Goal: Information Seeking & Learning: Learn about a topic

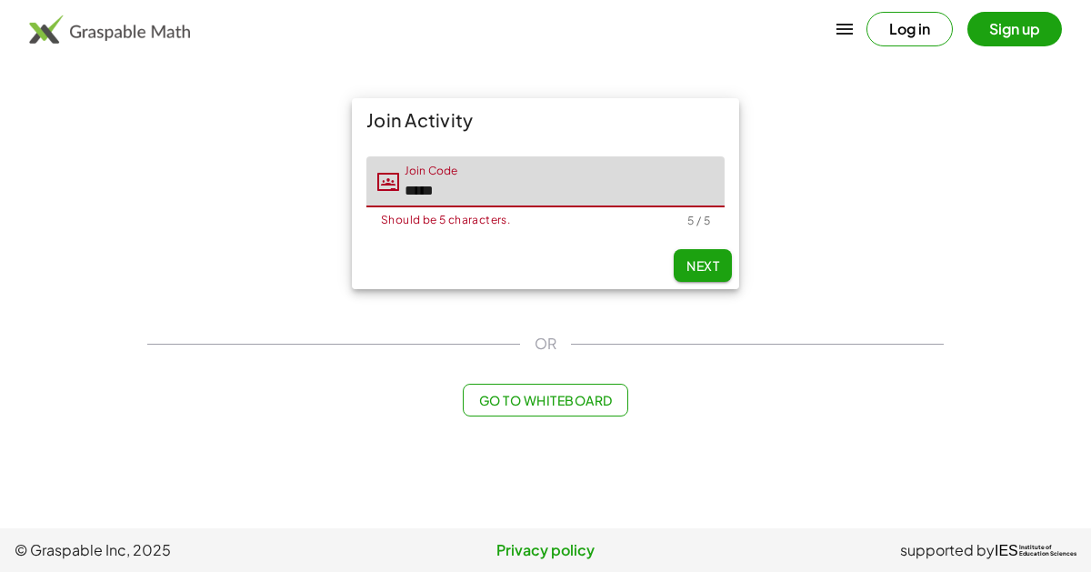
type input "*****"
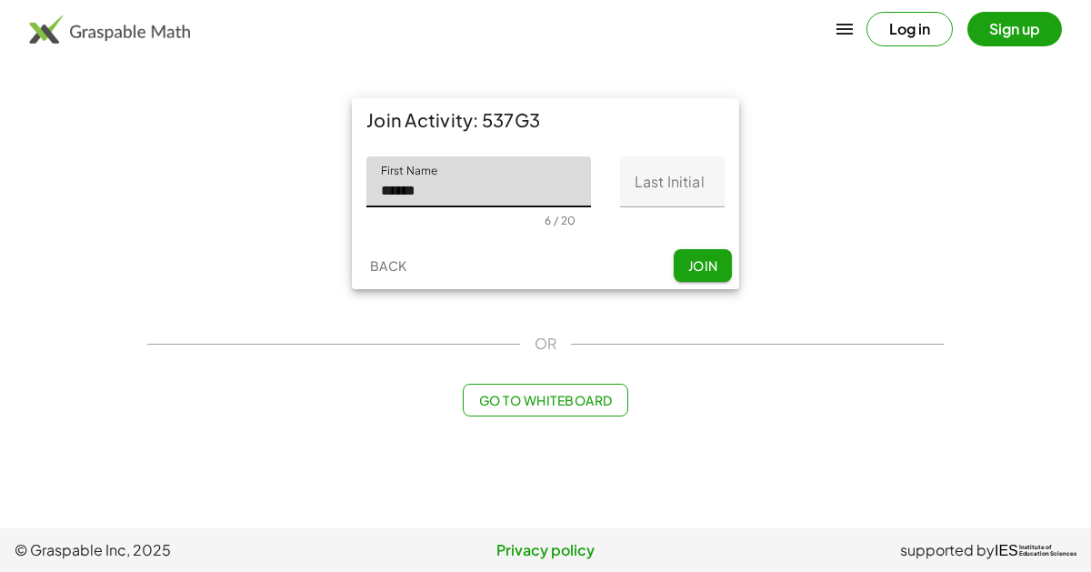
type input "******"
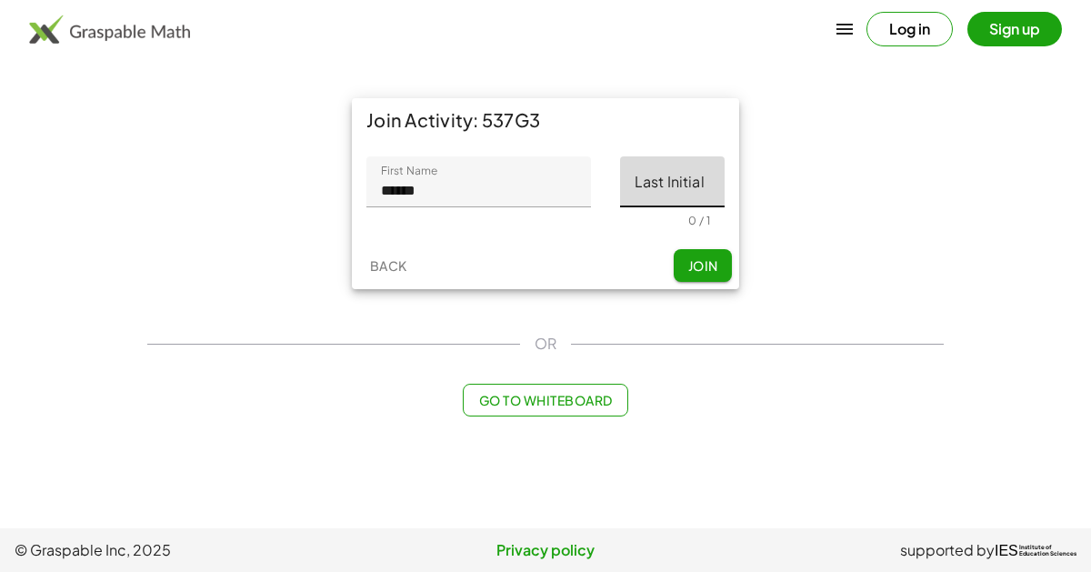
click at [636, 195] on input "Last Initial" at bounding box center [672, 181] width 105 height 51
type input "*"
click at [704, 258] on span "Join" at bounding box center [702, 265] width 30 height 16
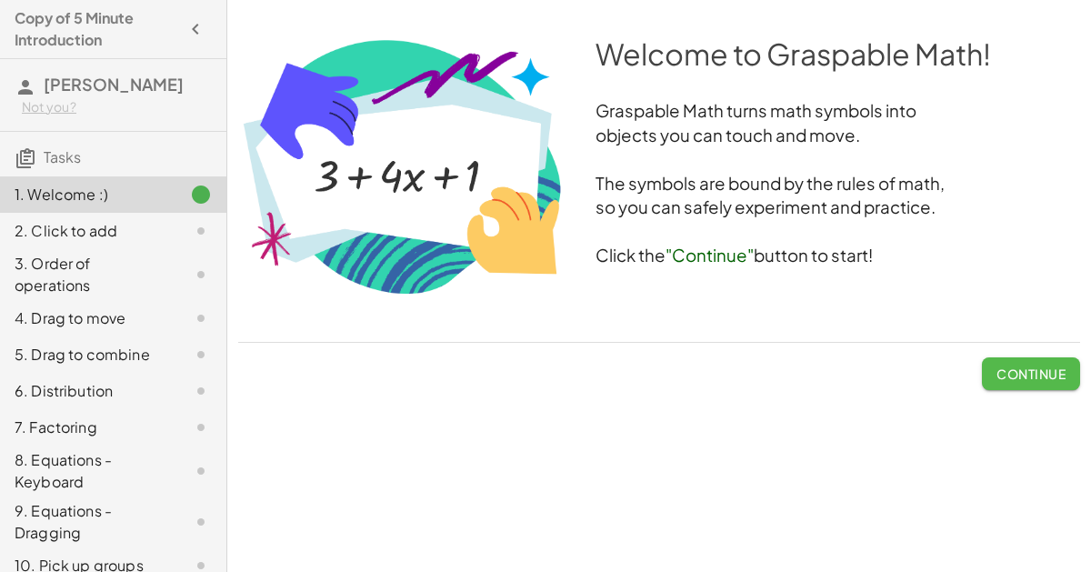
click at [1045, 386] on button "Continue" at bounding box center [1031, 373] width 98 height 33
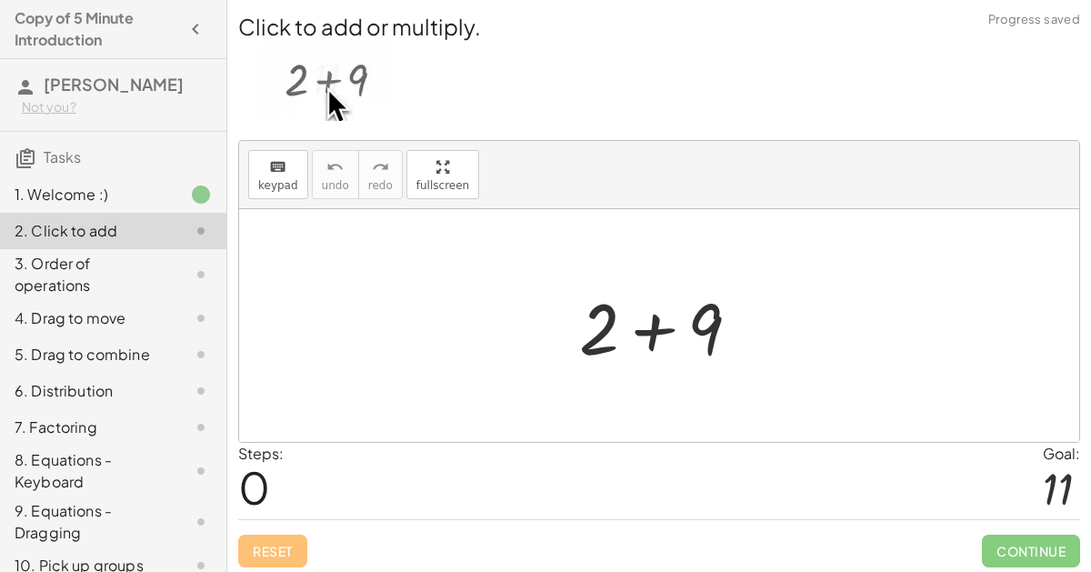
click at [647, 325] on div at bounding box center [667, 326] width 194 height 94
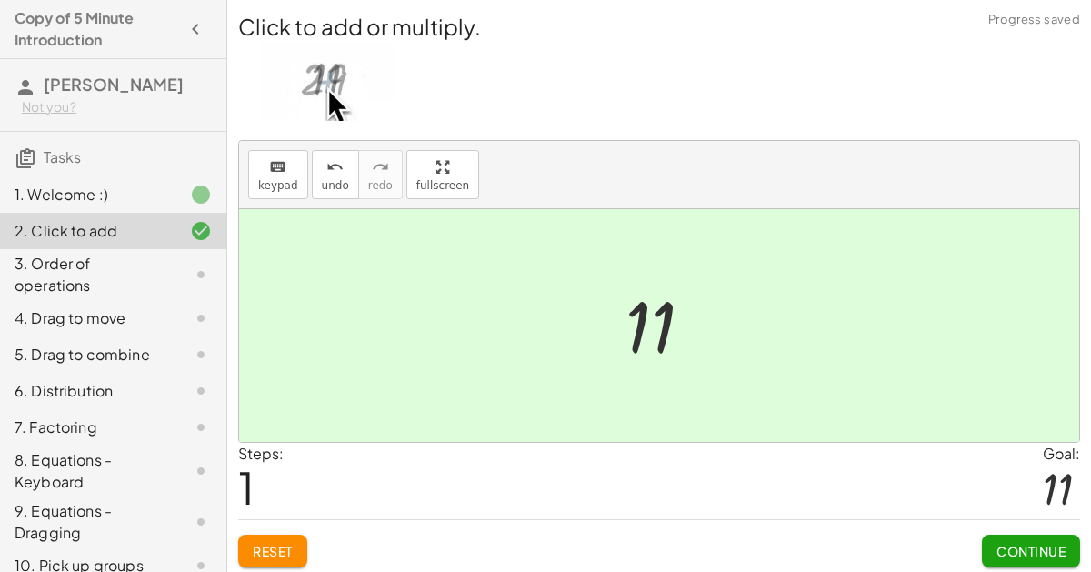
click at [1059, 553] on span "Continue" at bounding box center [1031, 551] width 69 height 16
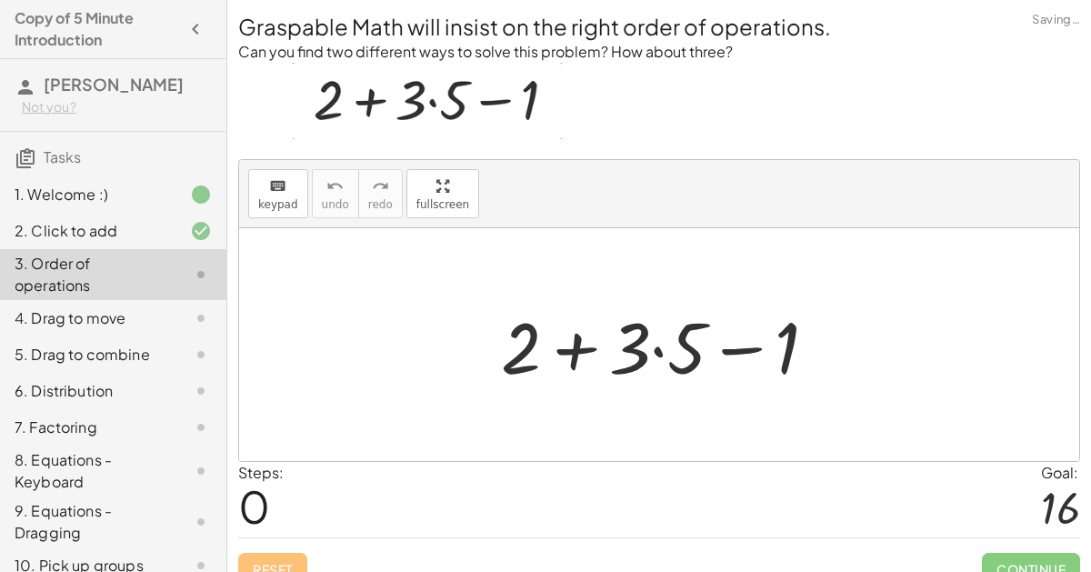
click at [575, 346] on div at bounding box center [666, 345] width 349 height 94
click at [660, 350] on div at bounding box center [666, 345] width 349 height 94
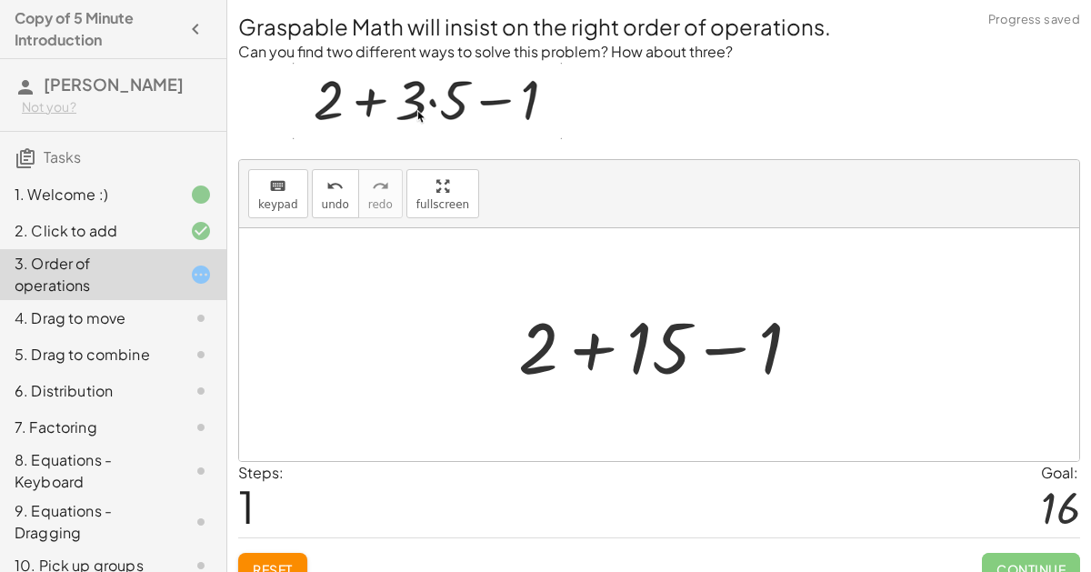
click at [599, 346] on div at bounding box center [667, 345] width 316 height 94
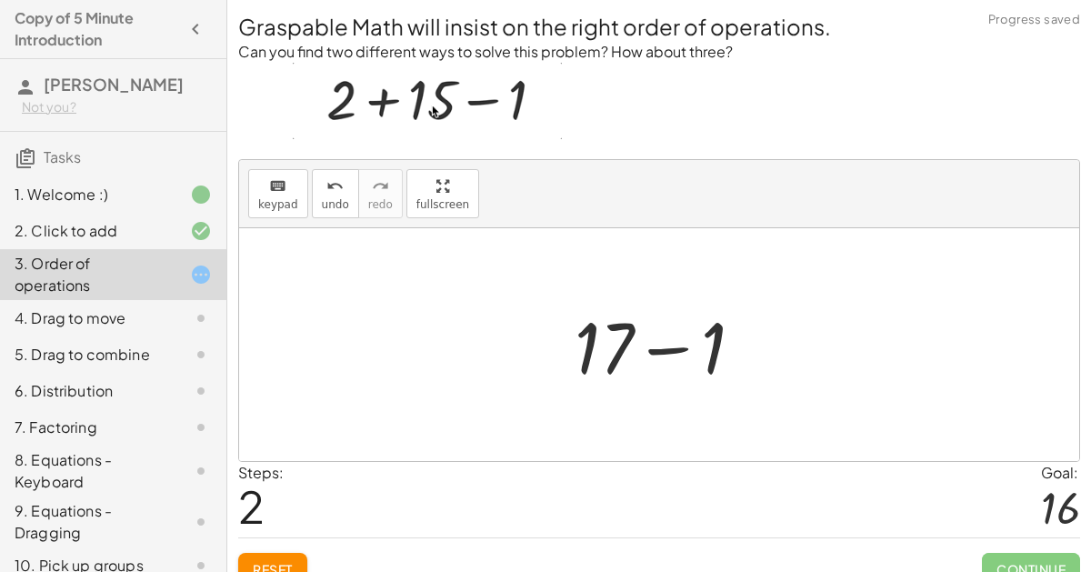
click at [674, 348] on div at bounding box center [667, 345] width 202 height 94
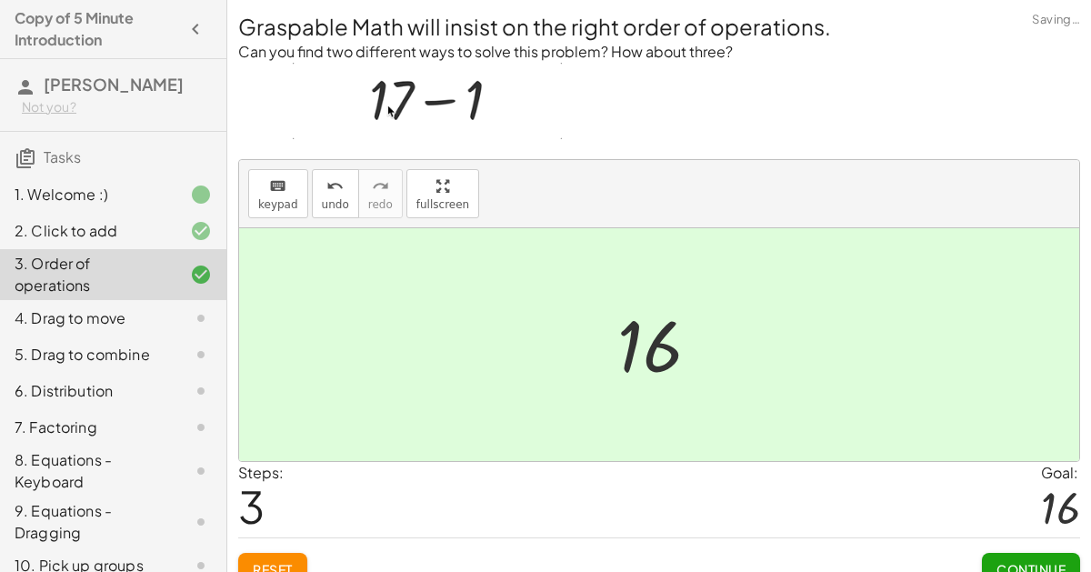
click at [1045, 554] on button "Continue" at bounding box center [1031, 569] width 98 height 33
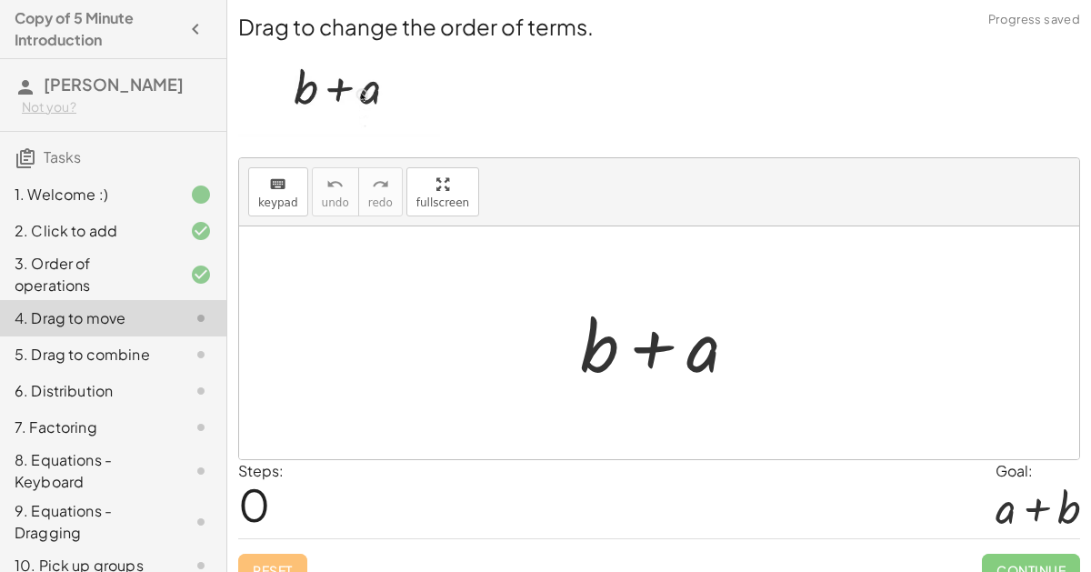
click at [654, 346] on div at bounding box center [666, 343] width 190 height 94
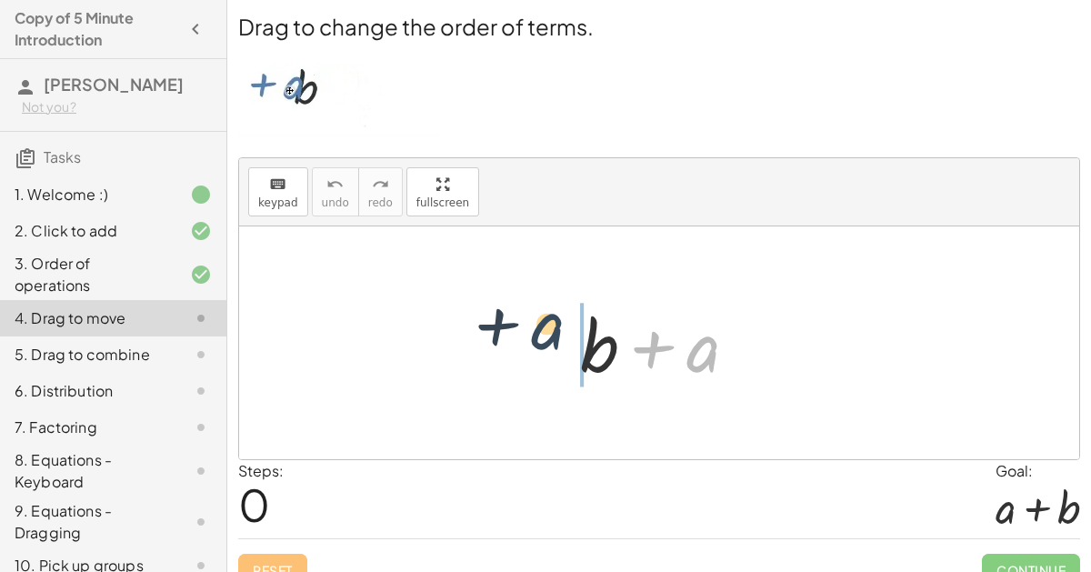
drag, startPoint x: 710, startPoint y: 358, endPoint x: 551, endPoint y: 337, distance: 160.5
click at [551, 337] on div "+ a + b + a" at bounding box center [659, 342] width 840 height 233
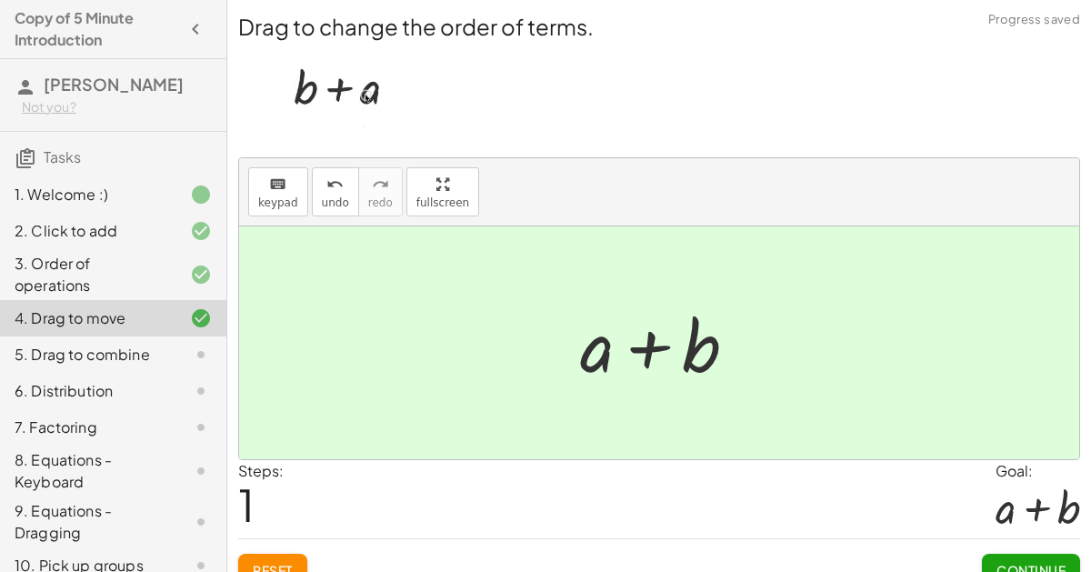
click at [1056, 562] on span "Continue" at bounding box center [1031, 570] width 69 height 16
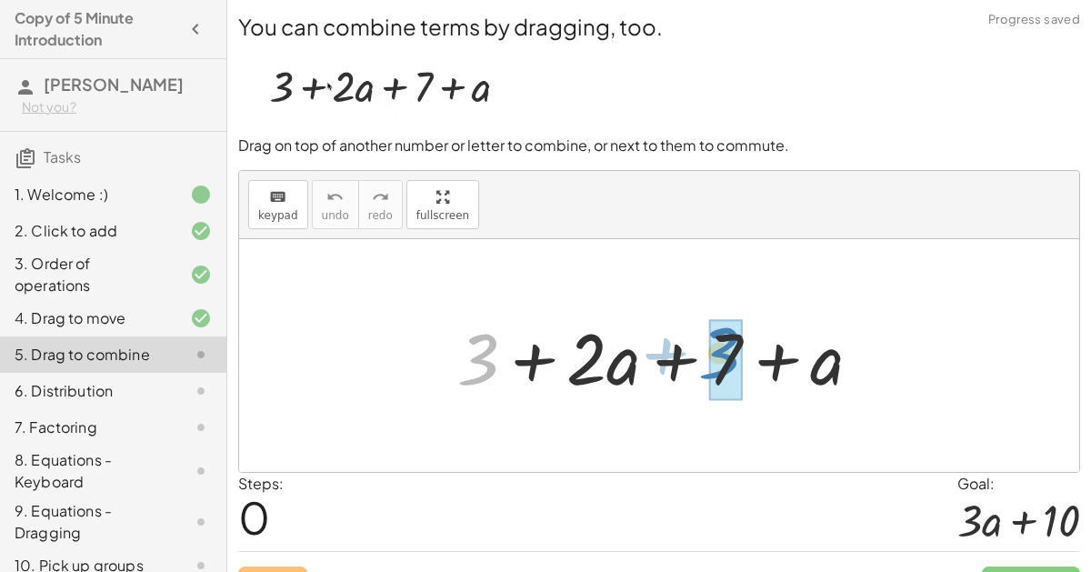
drag, startPoint x: 483, startPoint y: 352, endPoint x: 728, endPoint y: 349, distance: 245.5
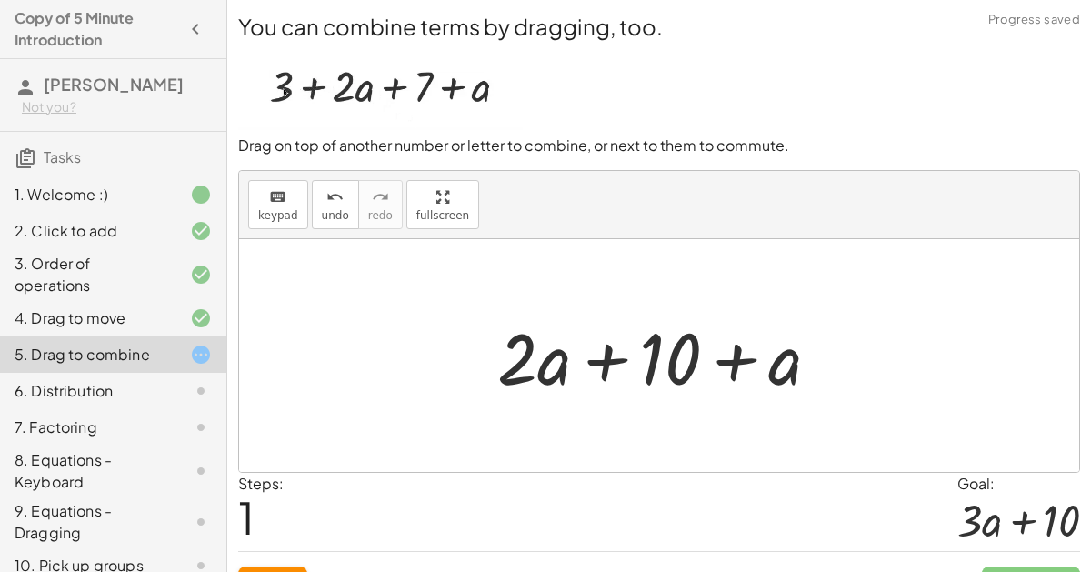
drag, startPoint x: 778, startPoint y: 358, endPoint x: 601, endPoint y: 330, distance: 179.5
click at [601, 330] on div at bounding box center [666, 356] width 356 height 94
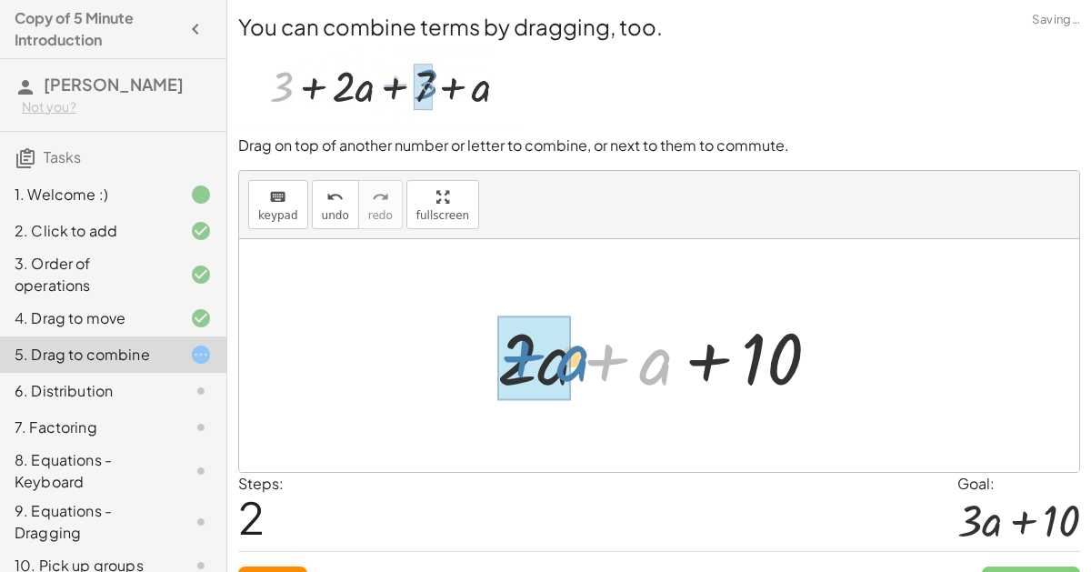
drag, startPoint x: 601, startPoint y: 330, endPoint x: 515, endPoint y: 326, distance: 86.5
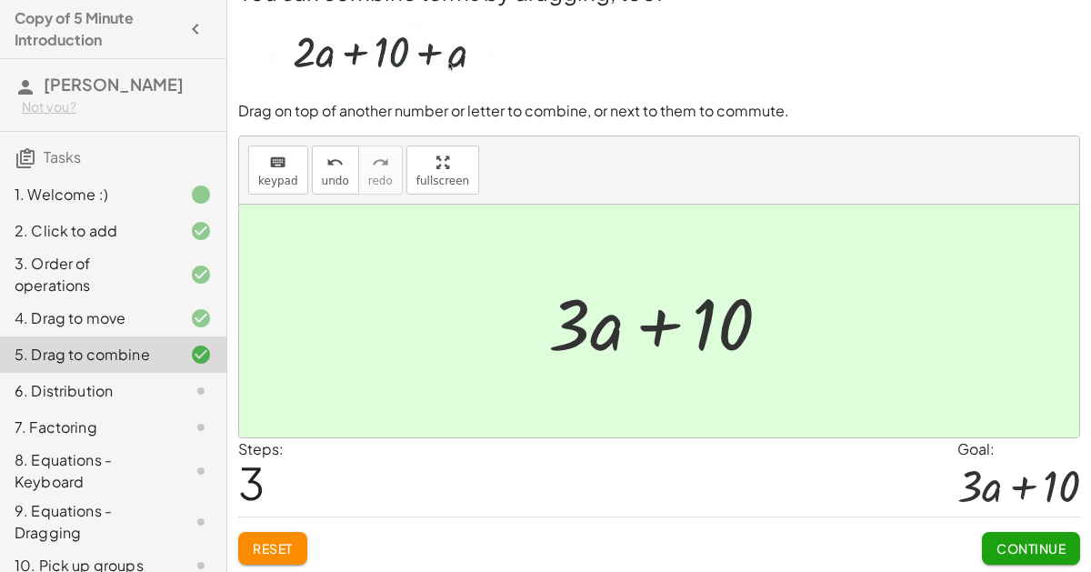
click at [1035, 546] on span "Continue" at bounding box center [1031, 548] width 69 height 16
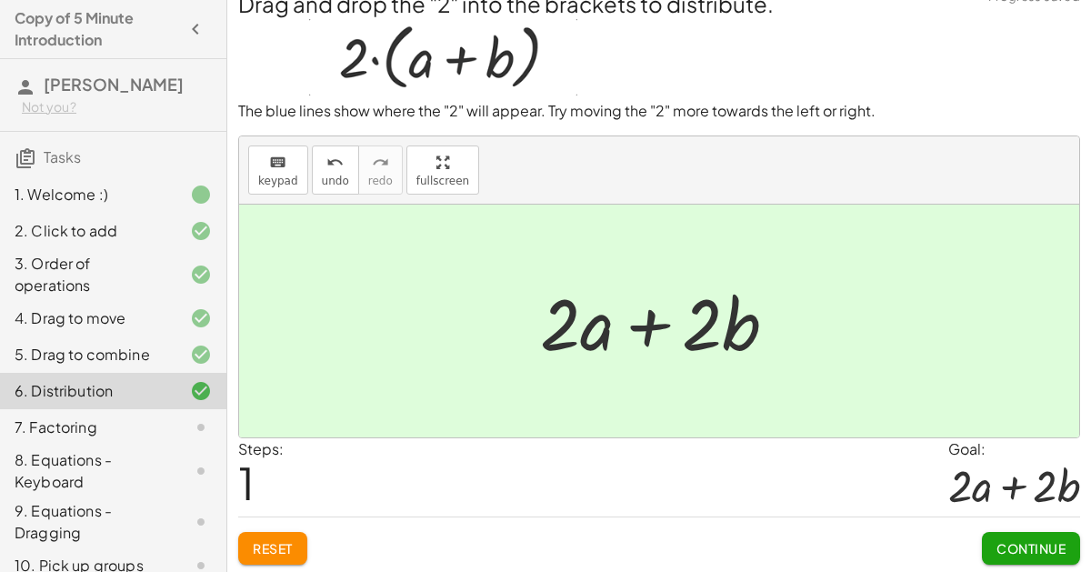
click at [1037, 544] on span "Continue" at bounding box center [1031, 548] width 69 height 16
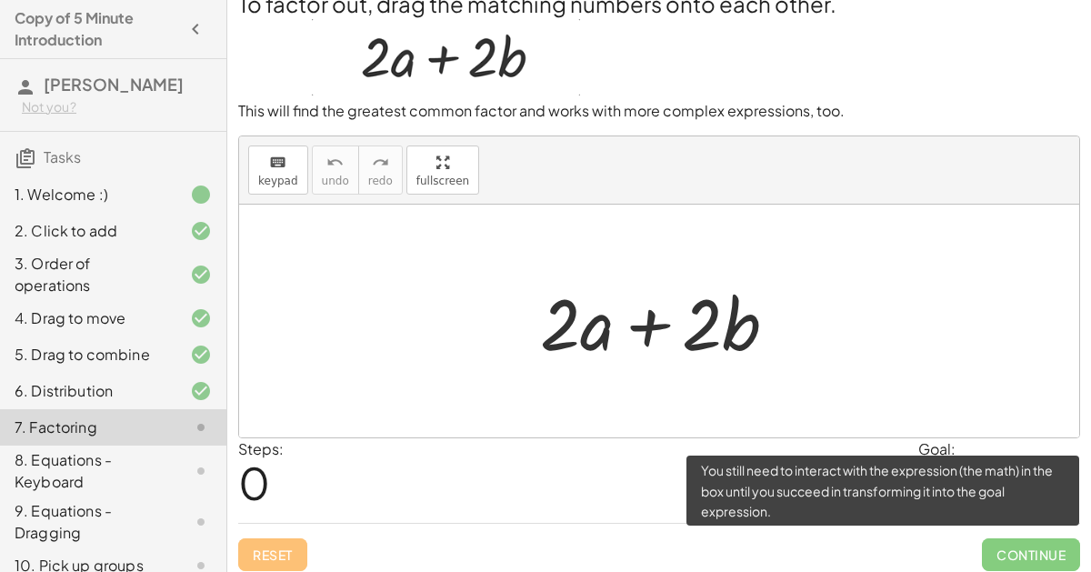
click at [1007, 467] on div at bounding box center [999, 488] width 162 height 57
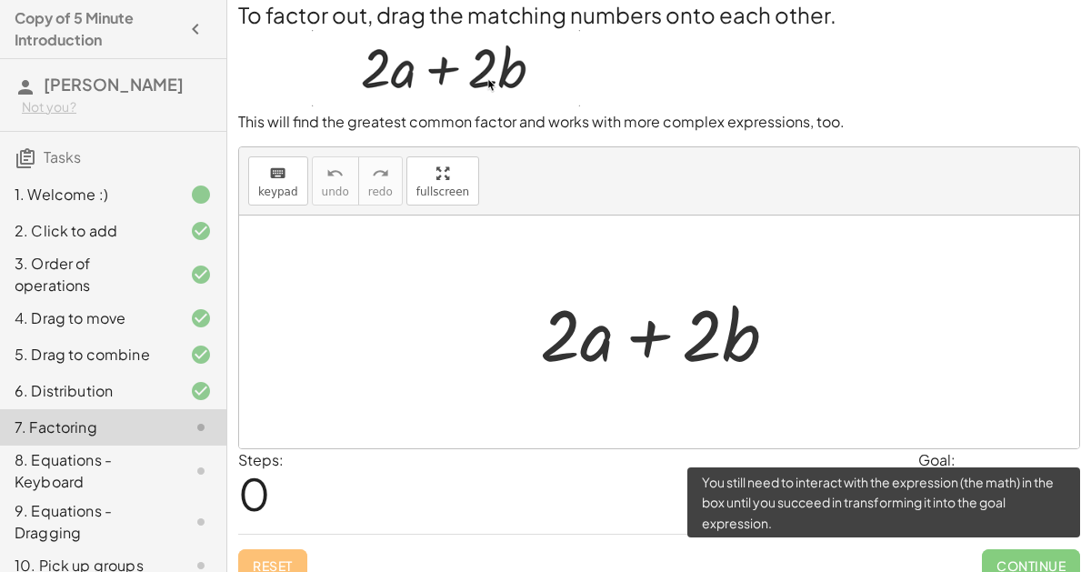
scroll to position [0, 0]
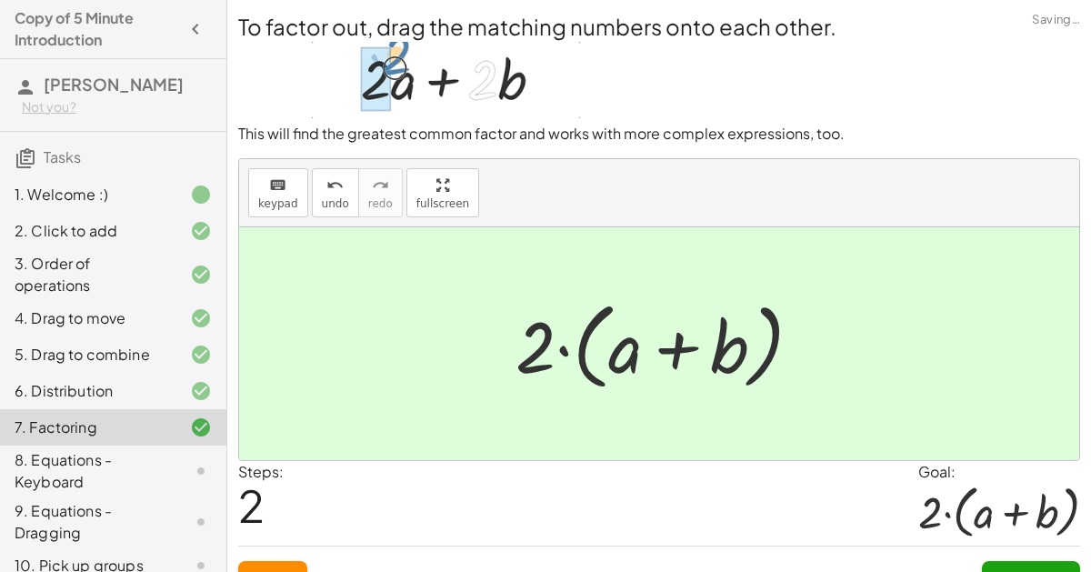
click at [1034, 563] on button "Continue" at bounding box center [1031, 577] width 98 height 33
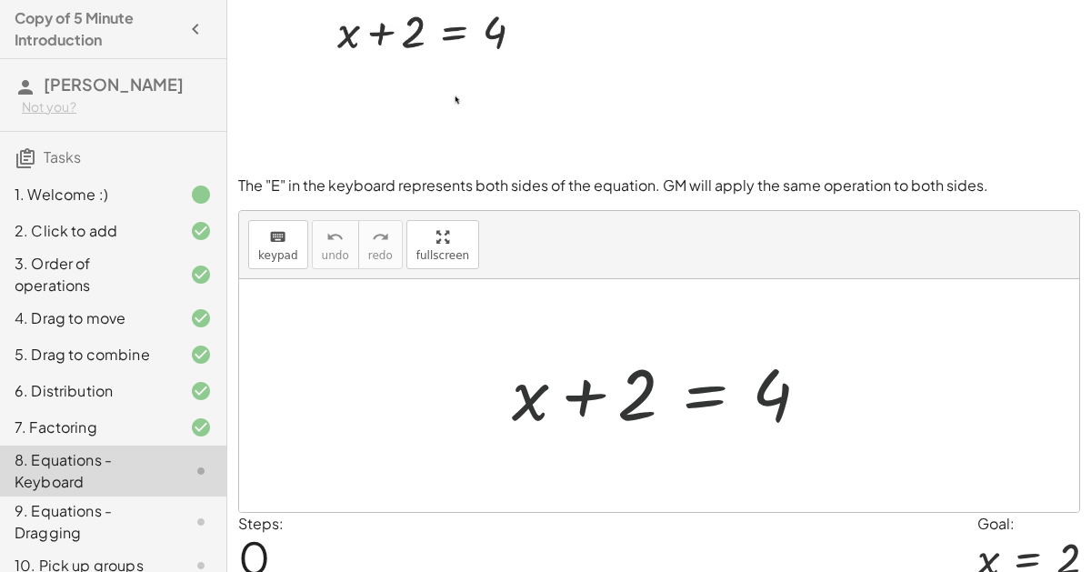
scroll to position [115, 0]
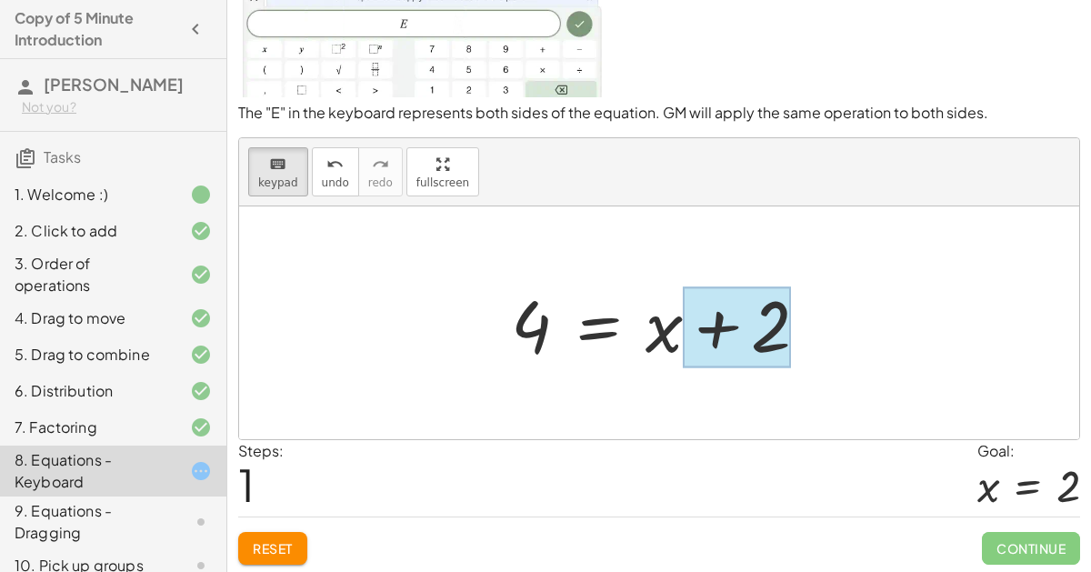
drag, startPoint x: 516, startPoint y: 332, endPoint x: 747, endPoint y: 316, distance: 230.6
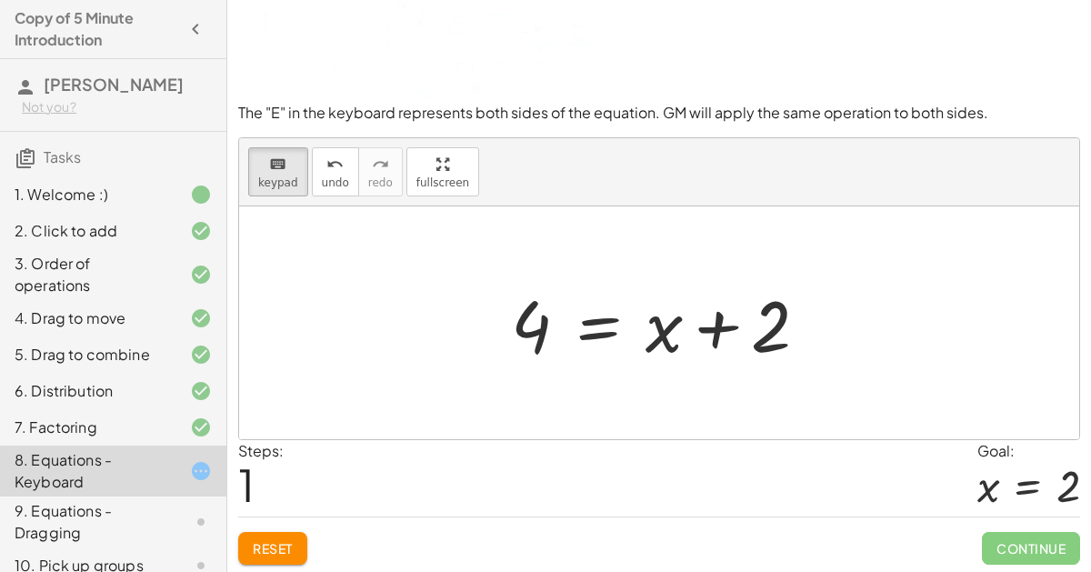
click at [688, 413] on div at bounding box center [659, 322] width 840 height 233
click at [271, 153] on div "keyboard" at bounding box center [278, 164] width 40 height 22
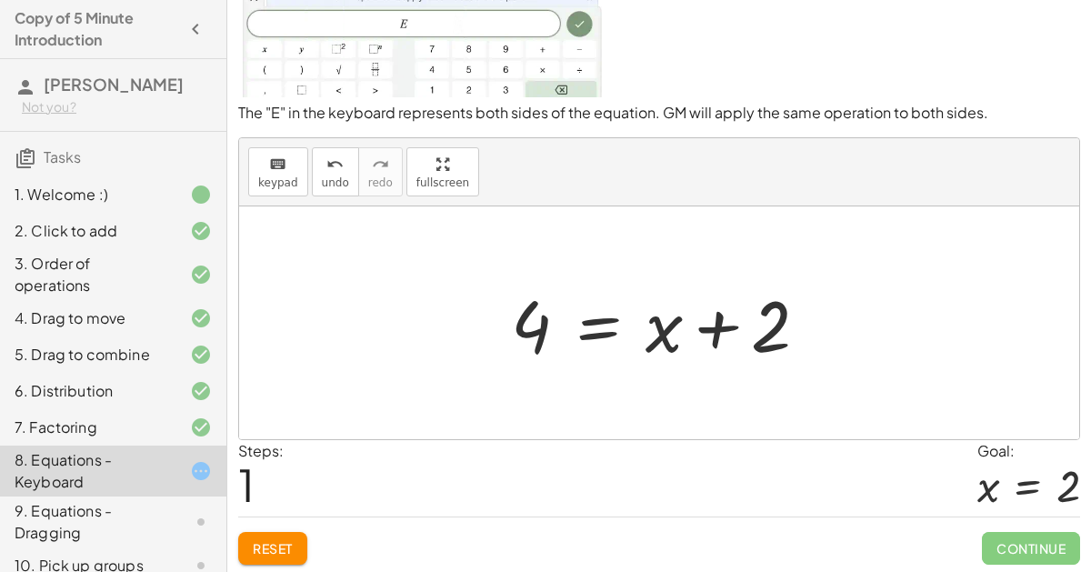
click at [373, 95] on img at bounding box center [421, 12] width 366 height 170
drag, startPoint x: 532, startPoint y: 308, endPoint x: 567, endPoint y: 310, distance: 35.5
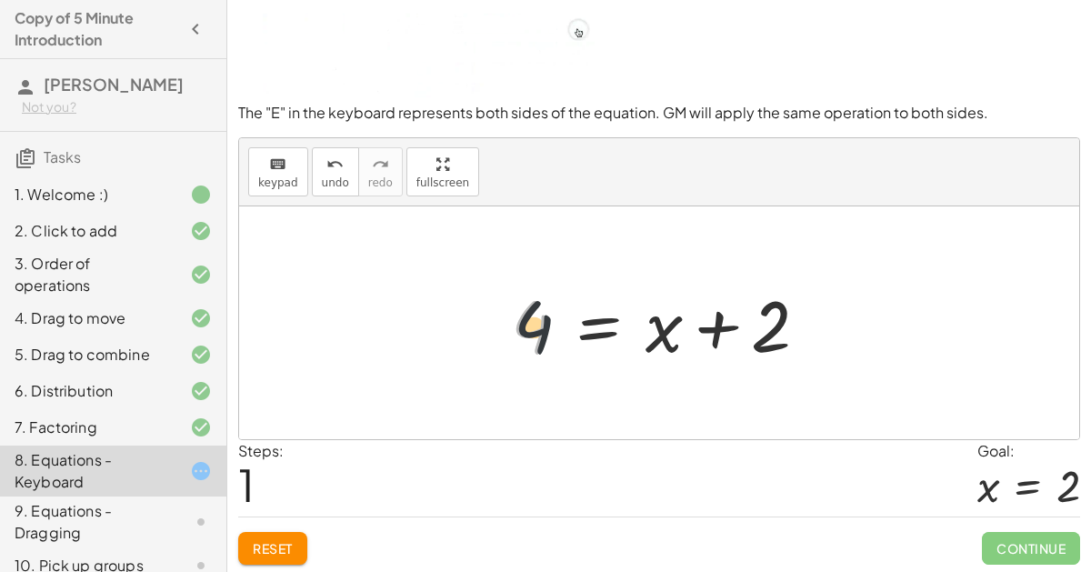
click at [567, 310] on div at bounding box center [667, 323] width 330 height 94
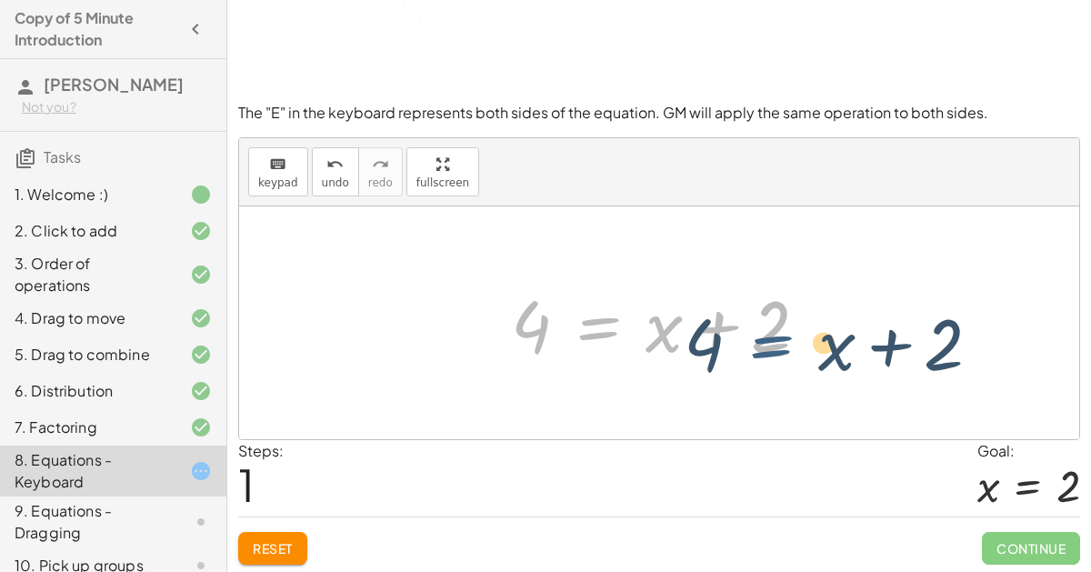
drag, startPoint x: 553, startPoint y: 317, endPoint x: 718, endPoint y: 331, distance: 166.1
click at [718, 331] on div at bounding box center [667, 323] width 330 height 94
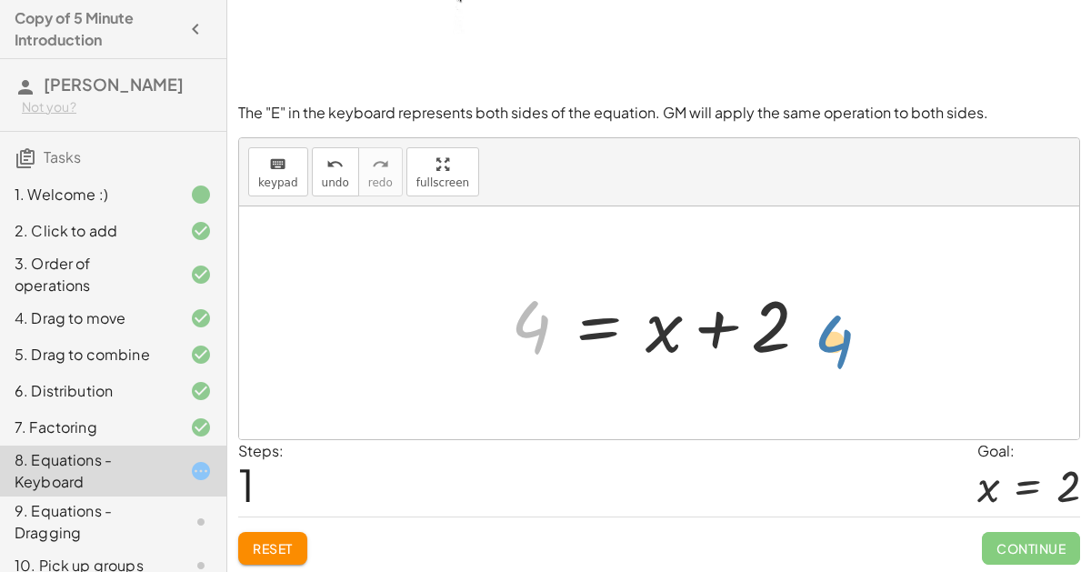
drag, startPoint x: 540, startPoint y: 316, endPoint x: 819, endPoint y: 329, distance: 279.5
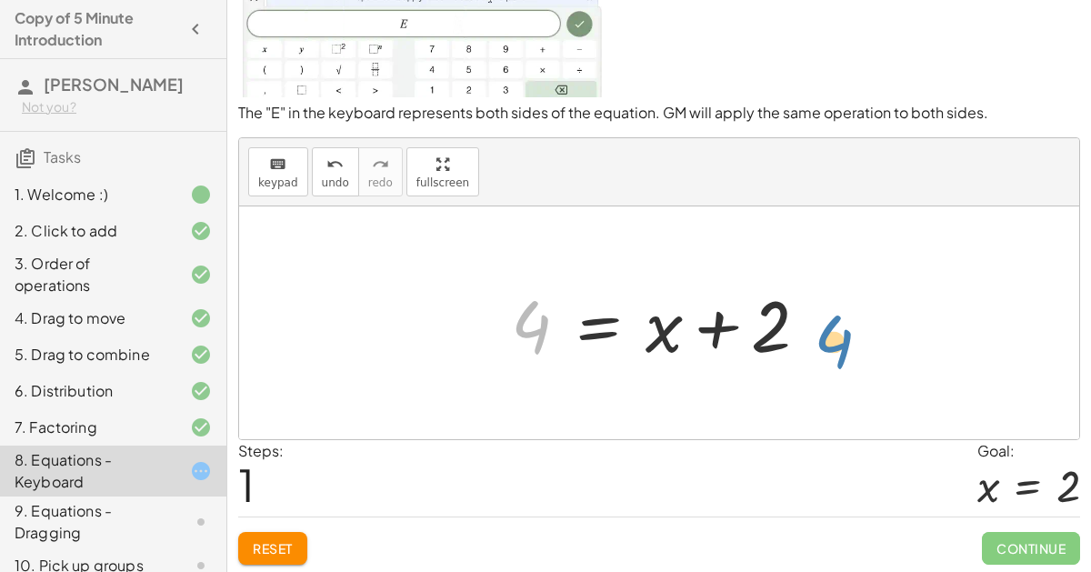
click at [819, 329] on div at bounding box center [667, 323] width 330 height 94
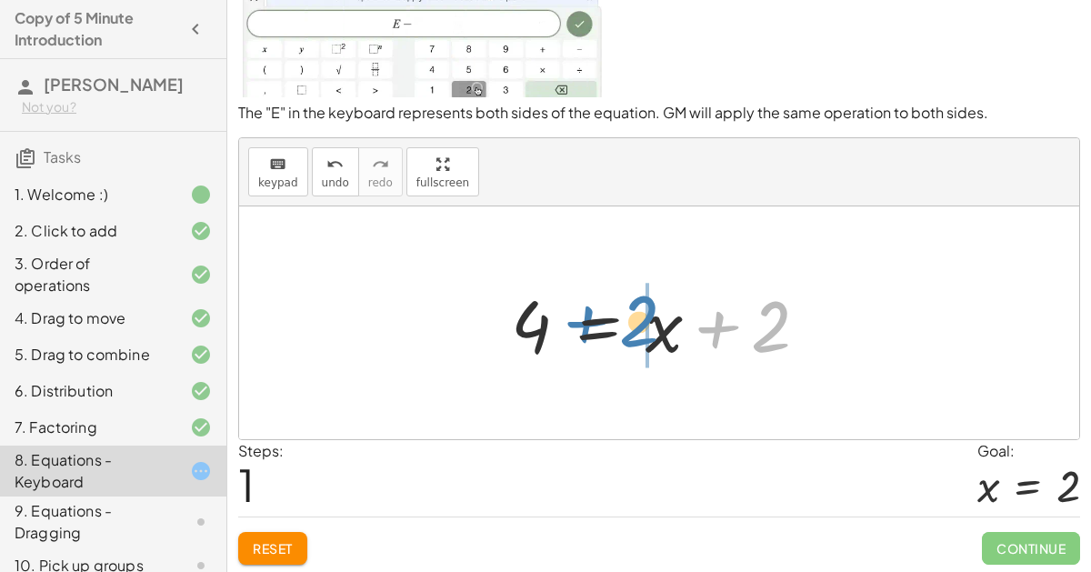
drag, startPoint x: 783, startPoint y: 317, endPoint x: 650, endPoint y: 312, distance: 132.9
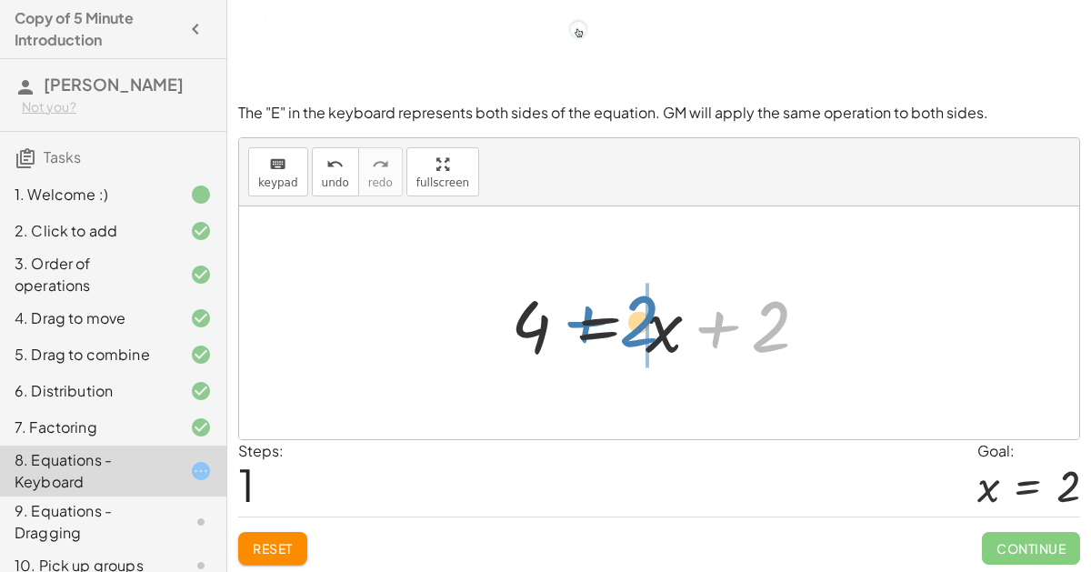
click at [650, 312] on div at bounding box center [667, 323] width 330 height 94
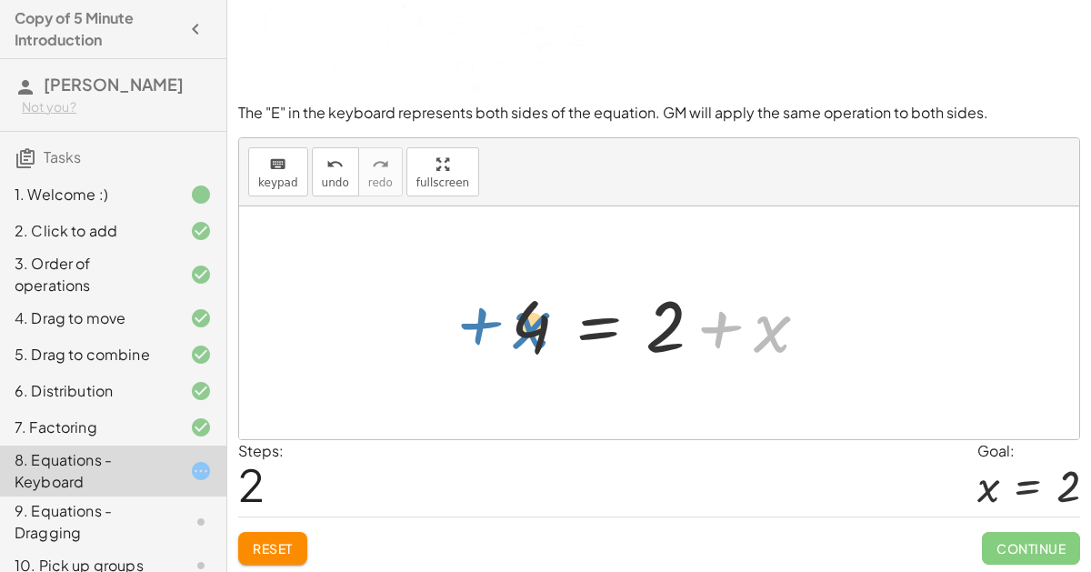
drag, startPoint x: 767, startPoint y: 325, endPoint x: 543, endPoint y: 333, distance: 224.7
click at [543, 333] on div at bounding box center [667, 323] width 330 height 94
drag, startPoint x: 543, startPoint y: 315, endPoint x: 842, endPoint y: 308, distance: 299.2
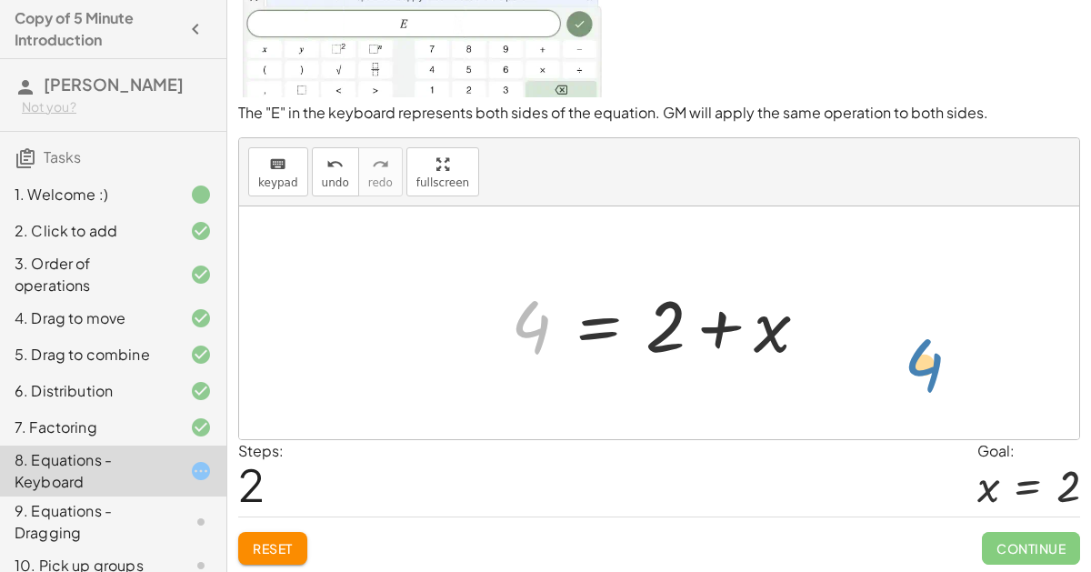
click at [842, 308] on div "+ x + 2 = 4 4 = + x + 2 4 + x + 2 = 4" at bounding box center [659, 322] width 840 height 233
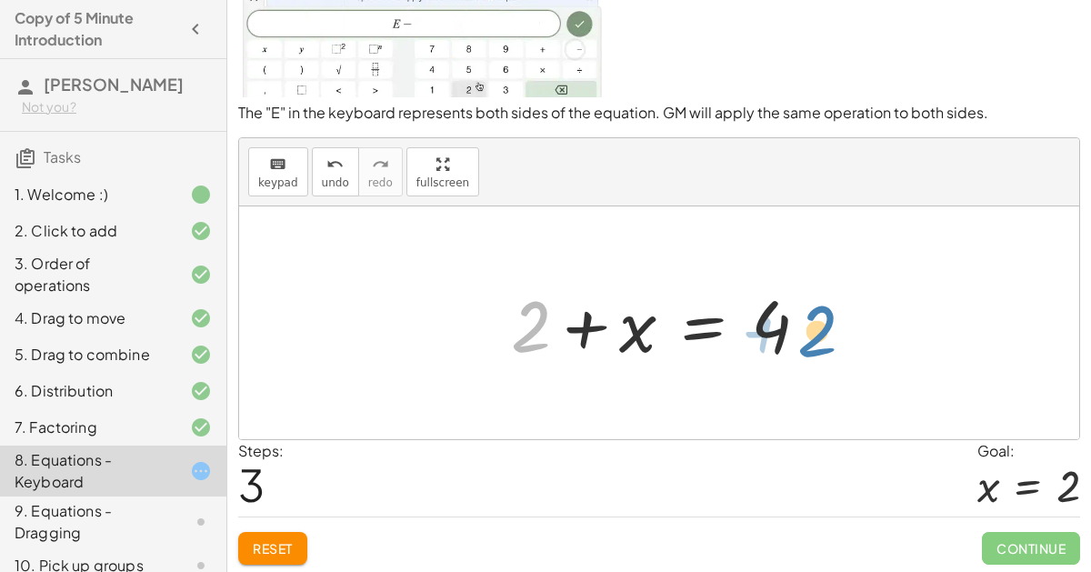
drag, startPoint x: 516, startPoint y: 319, endPoint x: 803, endPoint y: 320, distance: 286.4
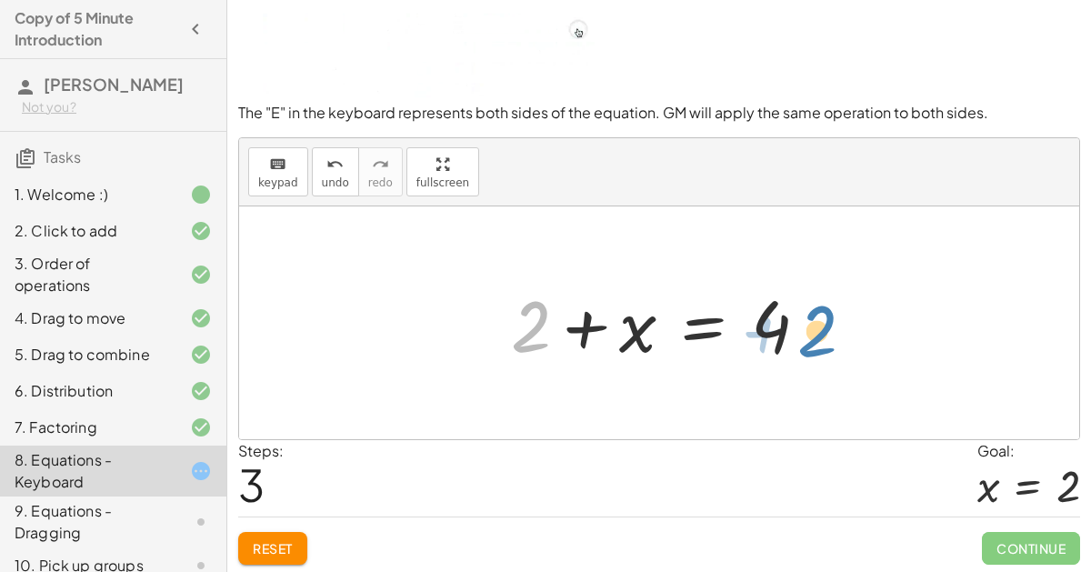
click at [803, 320] on div at bounding box center [667, 323] width 330 height 94
drag, startPoint x: 536, startPoint y: 316, endPoint x: 809, endPoint y: 319, distance: 272.8
click at [809, 319] on div at bounding box center [667, 323] width 330 height 94
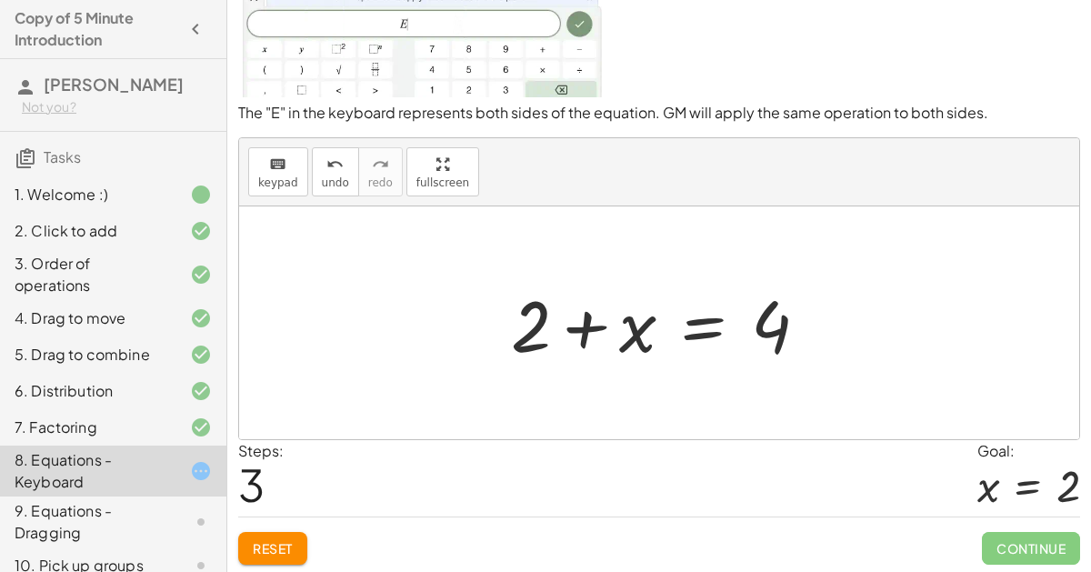
click at [1051, 506] on div at bounding box center [1028, 486] width 103 height 48
click at [273, 532] on button "Reset" at bounding box center [272, 548] width 69 height 33
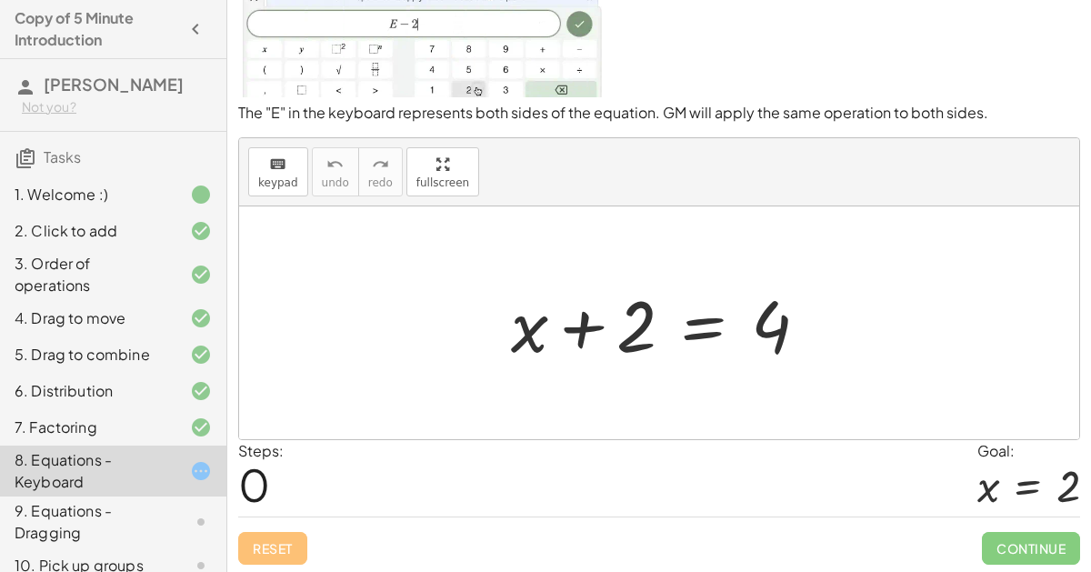
click at [584, 332] on div at bounding box center [667, 323] width 330 height 94
drag, startPoint x: 525, startPoint y: 326, endPoint x: 526, endPoint y: 312, distance: 13.7
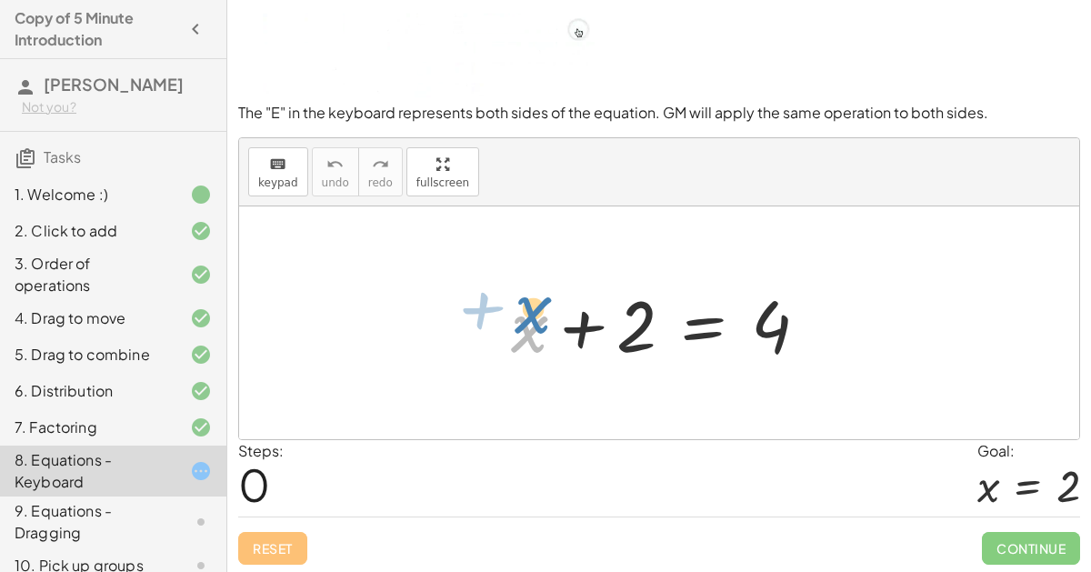
click at [526, 312] on div at bounding box center [667, 323] width 330 height 94
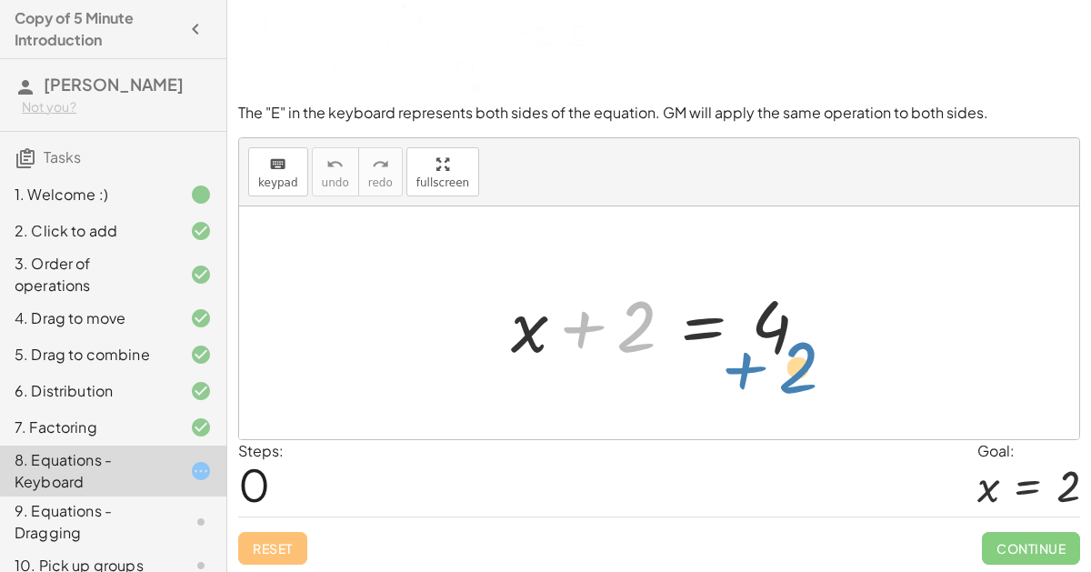
drag, startPoint x: 639, startPoint y: 322, endPoint x: 794, endPoint y: 350, distance: 157.1
click at [794, 350] on div at bounding box center [667, 323] width 330 height 94
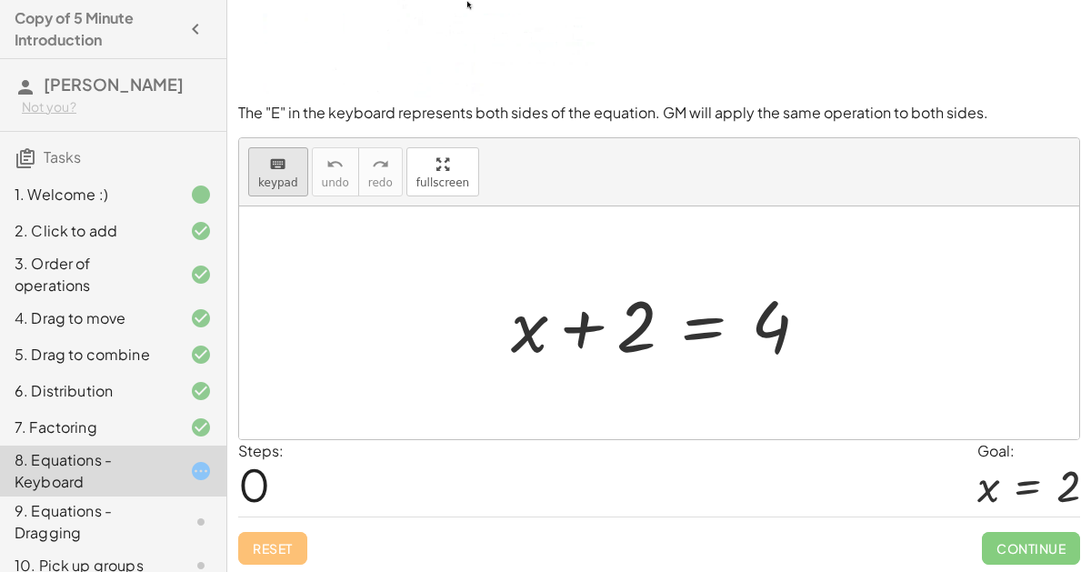
click at [294, 162] on button "keyboard keypad" at bounding box center [278, 171] width 60 height 49
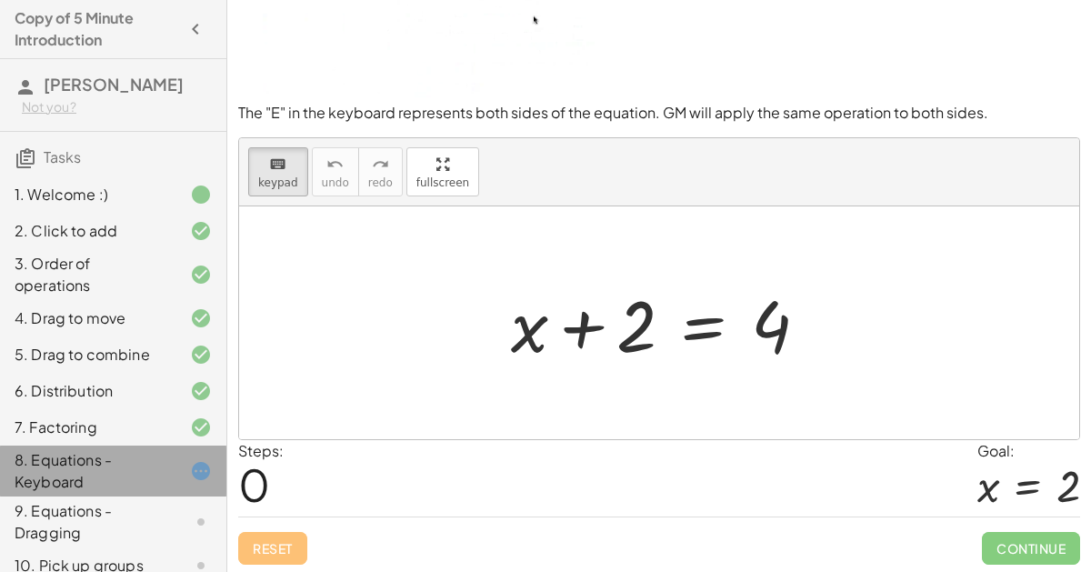
click at [195, 469] on icon at bounding box center [201, 471] width 22 height 22
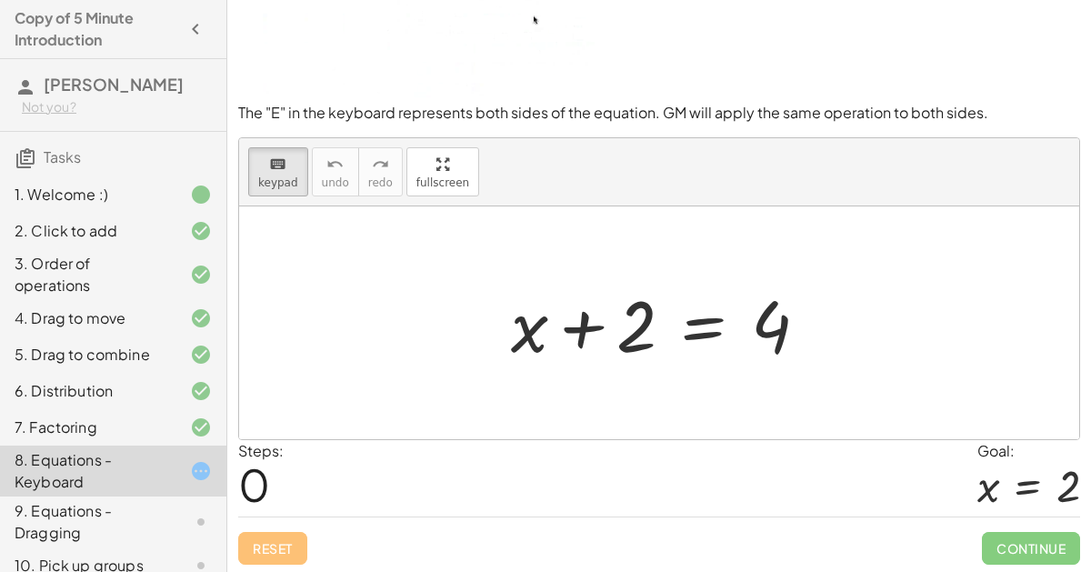
click at [466, 92] on img at bounding box center [421, 12] width 366 height 170
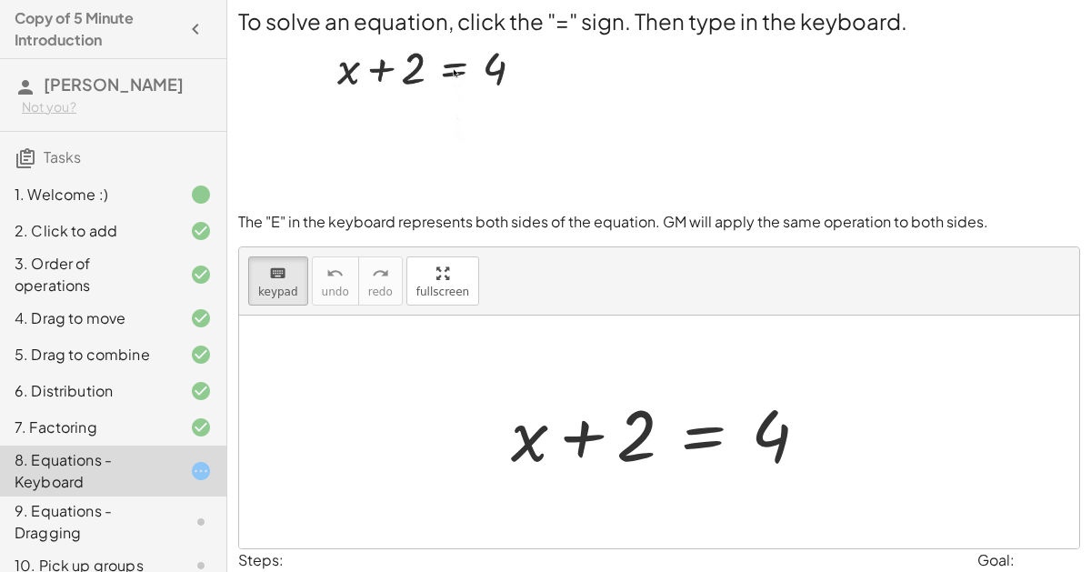
scroll to position [0, 0]
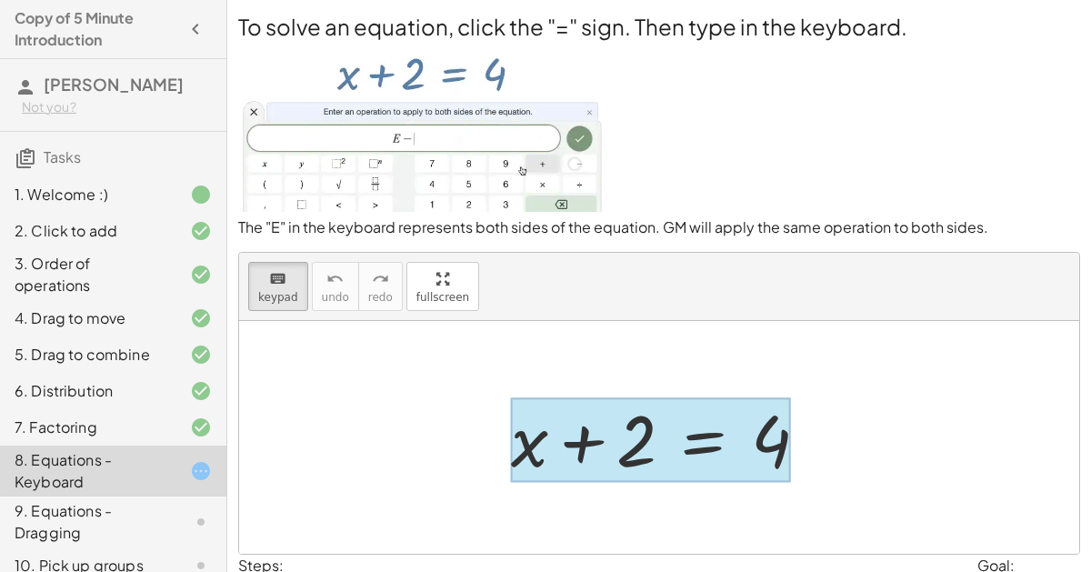
click at [677, 434] on div at bounding box center [651, 439] width 280 height 85
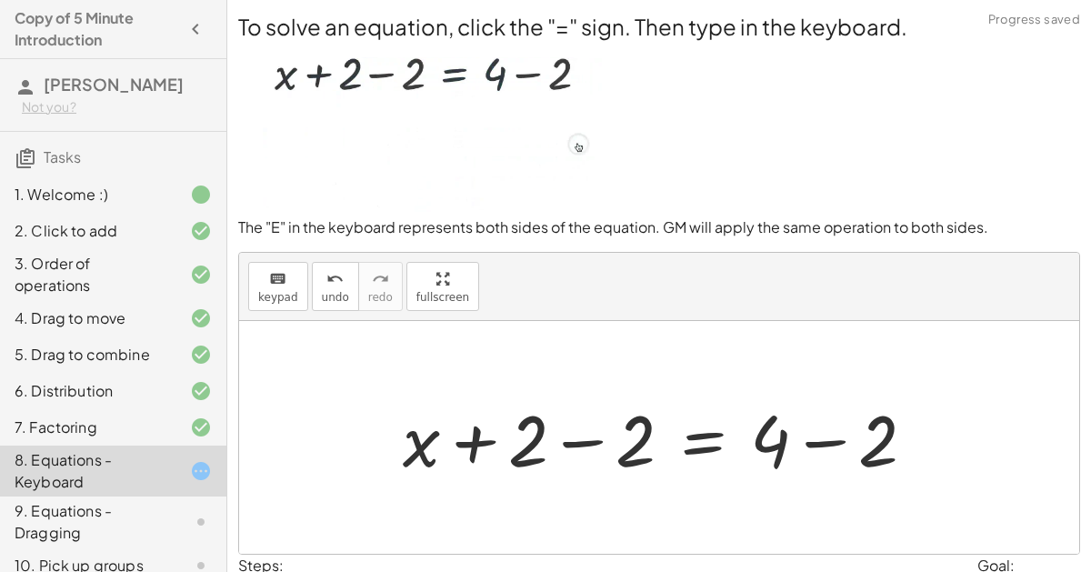
scroll to position [115, 0]
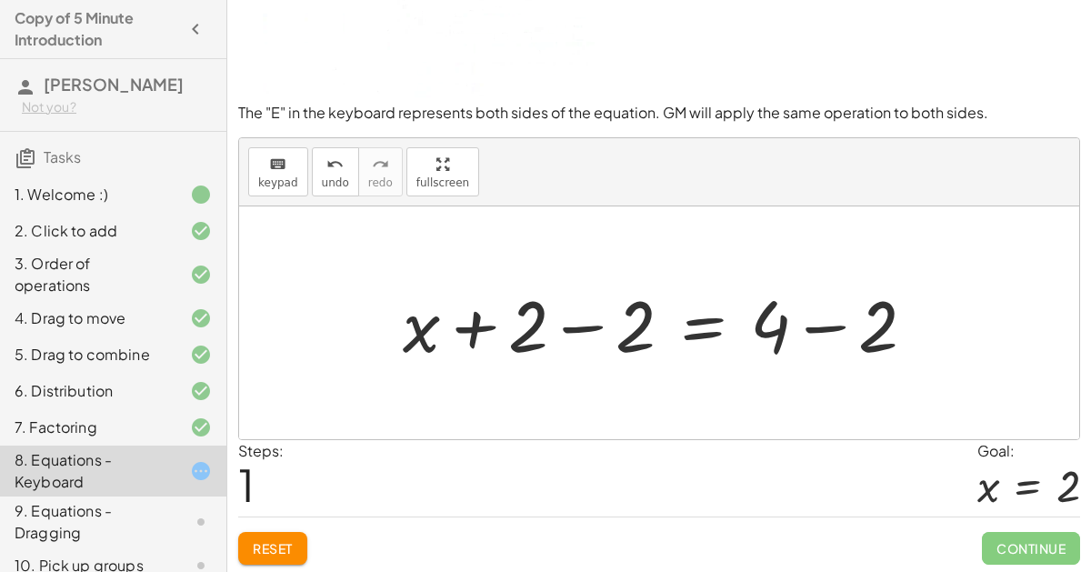
click at [823, 329] on div at bounding box center [667, 323] width 546 height 94
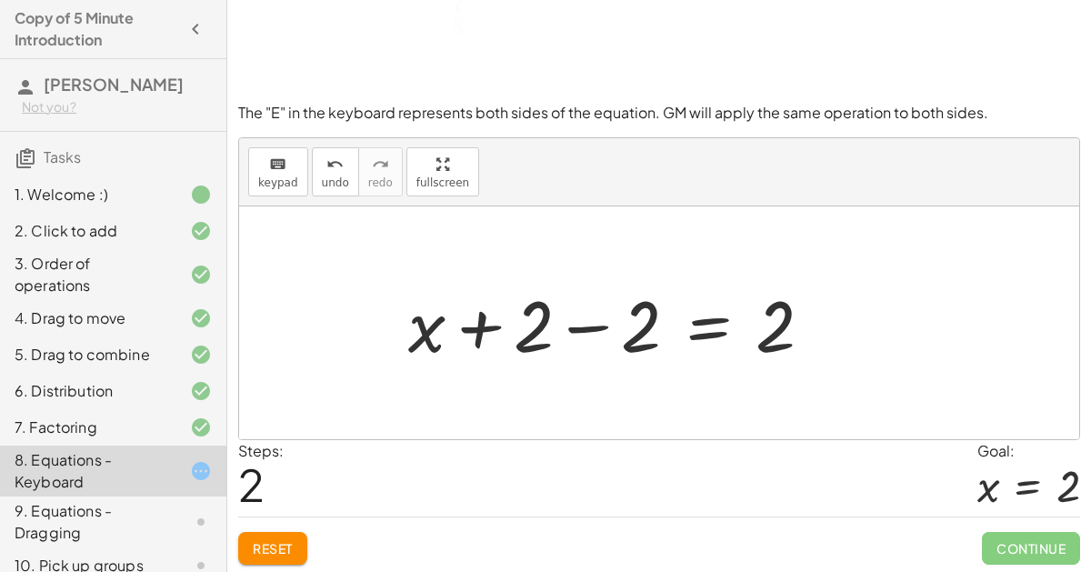
click at [563, 326] on div at bounding box center [617, 323] width 437 height 94
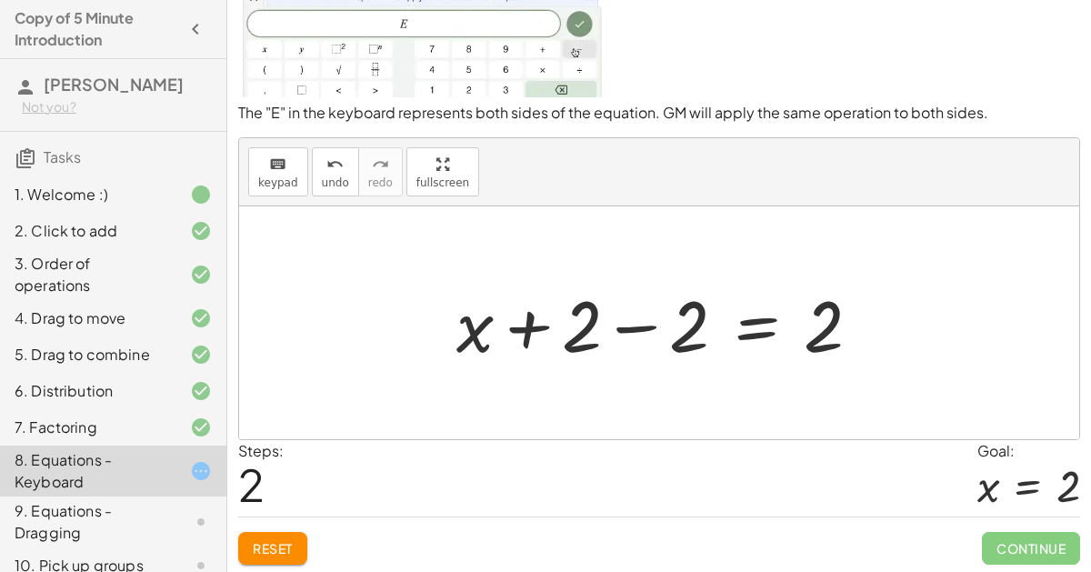
click at [635, 324] on div at bounding box center [665, 323] width 437 height 94
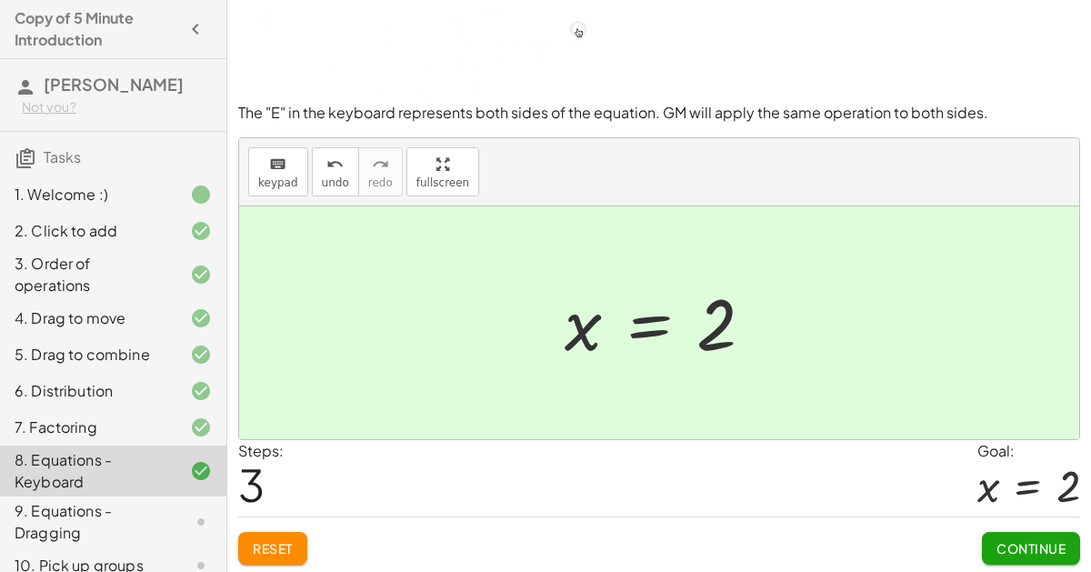
click at [982, 538] on button "Continue" at bounding box center [1031, 548] width 98 height 33
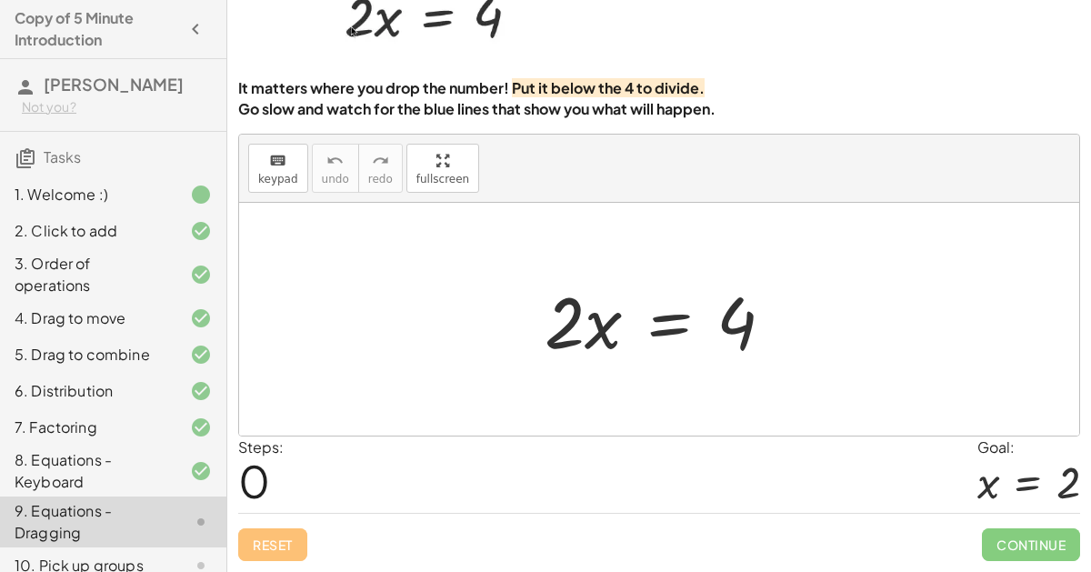
scroll to position [104, 0]
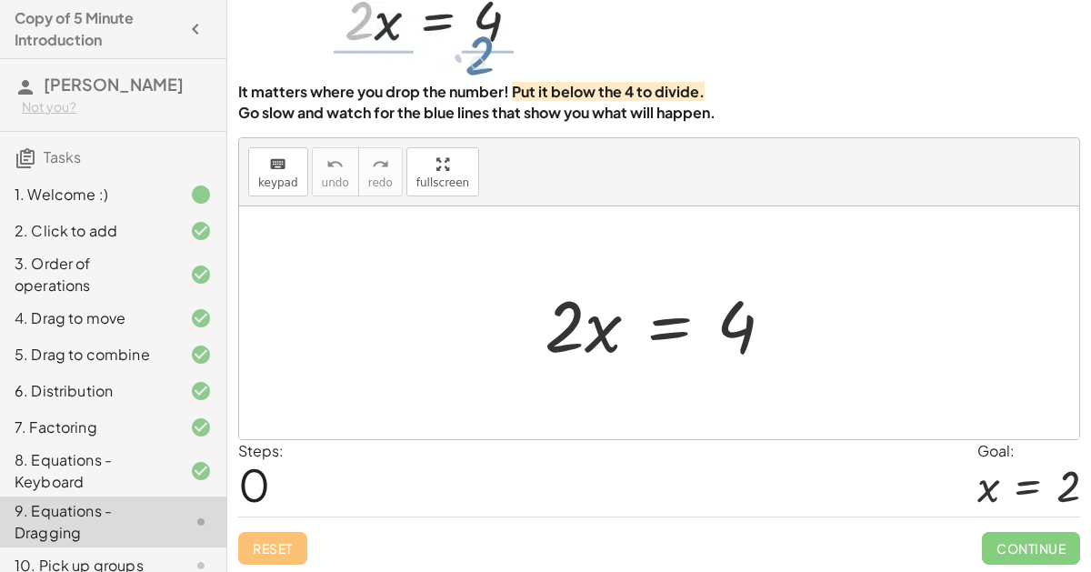
click at [543, 313] on div at bounding box center [667, 323] width 262 height 94
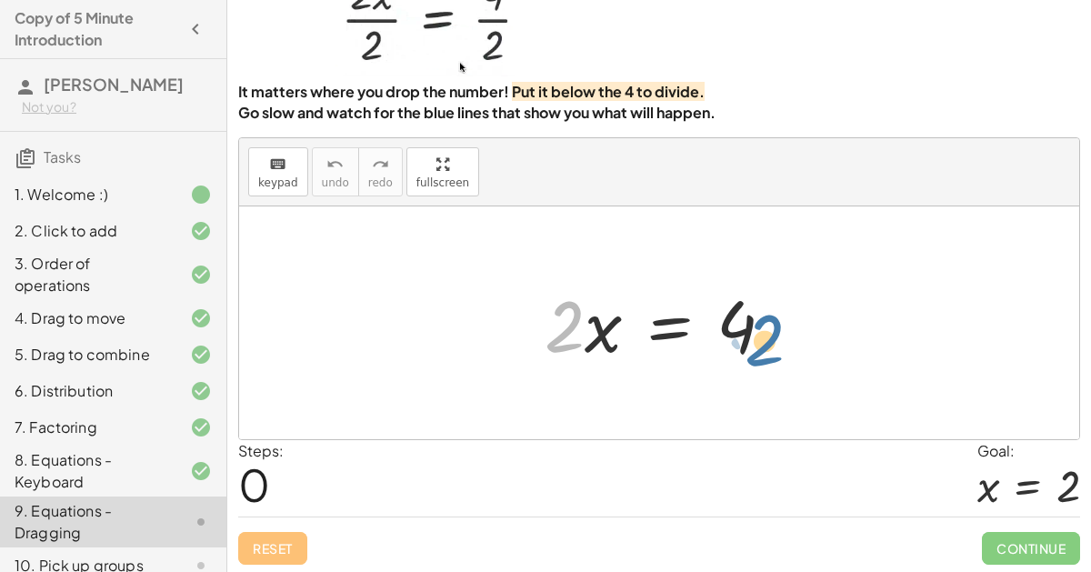
drag, startPoint x: 570, startPoint y: 324, endPoint x: 756, endPoint y: 343, distance: 186.5
click at [756, 343] on div at bounding box center [667, 323] width 262 height 94
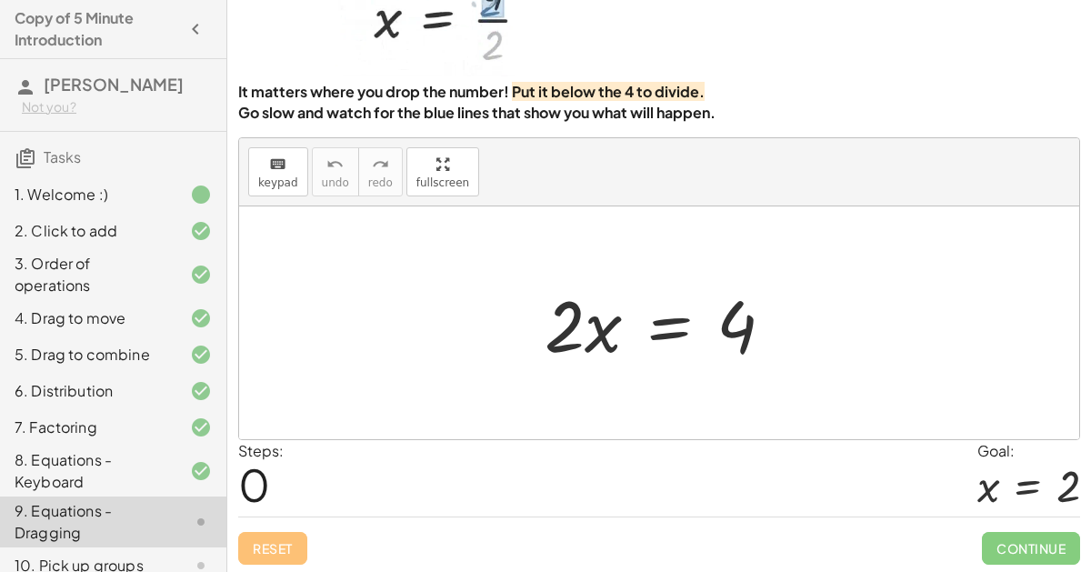
click at [1089, 349] on html "Copy of 5 Minute Introduction Athena G Not you? Tasks 1. Welcome :) 2. Click to…" at bounding box center [545, 235] width 1091 height 679
click at [656, 332] on div at bounding box center [667, 323] width 262 height 94
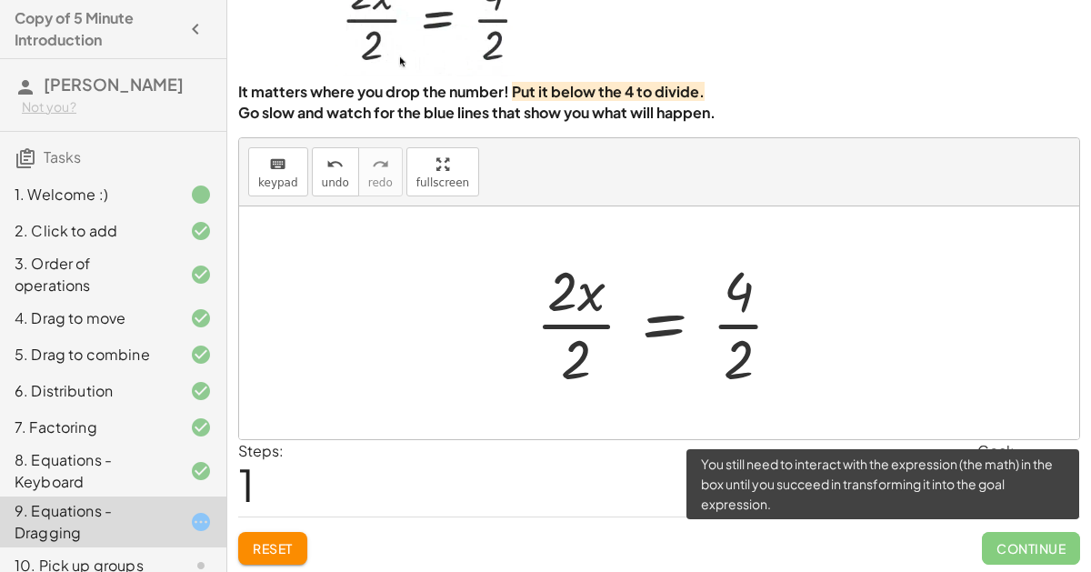
click at [1073, 532] on span "Continue" at bounding box center [1031, 548] width 98 height 33
click at [1068, 532] on span "Continue" at bounding box center [1031, 548] width 98 height 33
click at [1038, 540] on span "Continue" at bounding box center [1031, 548] width 98 height 33
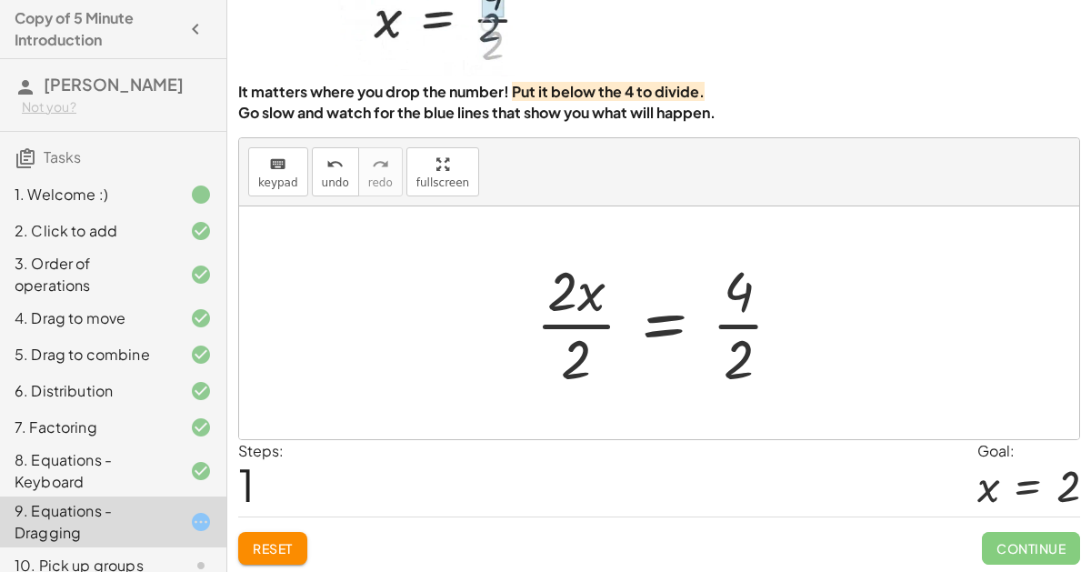
click at [581, 327] on div at bounding box center [666, 323] width 280 height 140
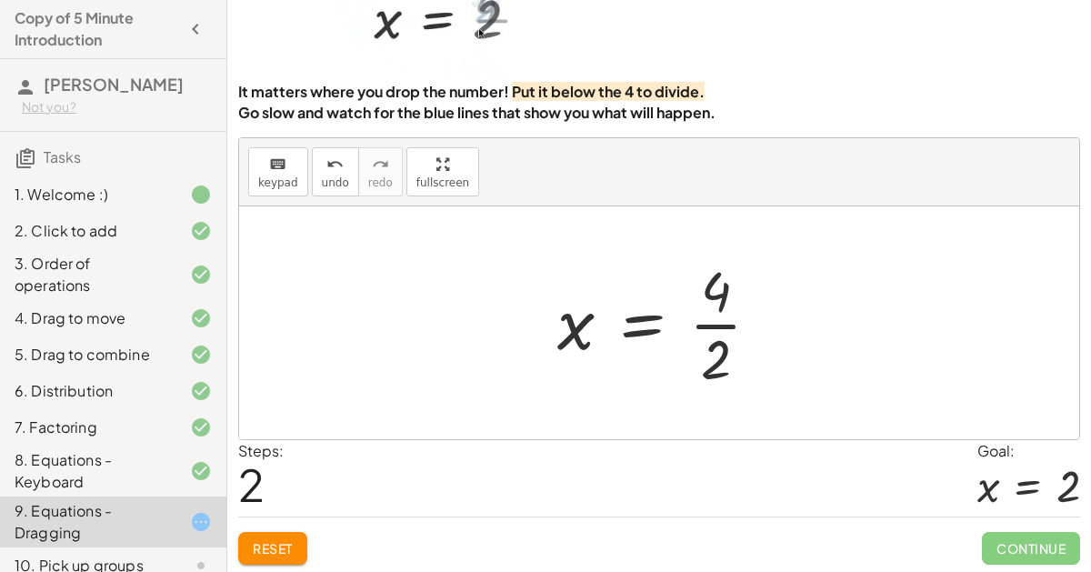
click at [713, 315] on div at bounding box center [666, 323] width 236 height 140
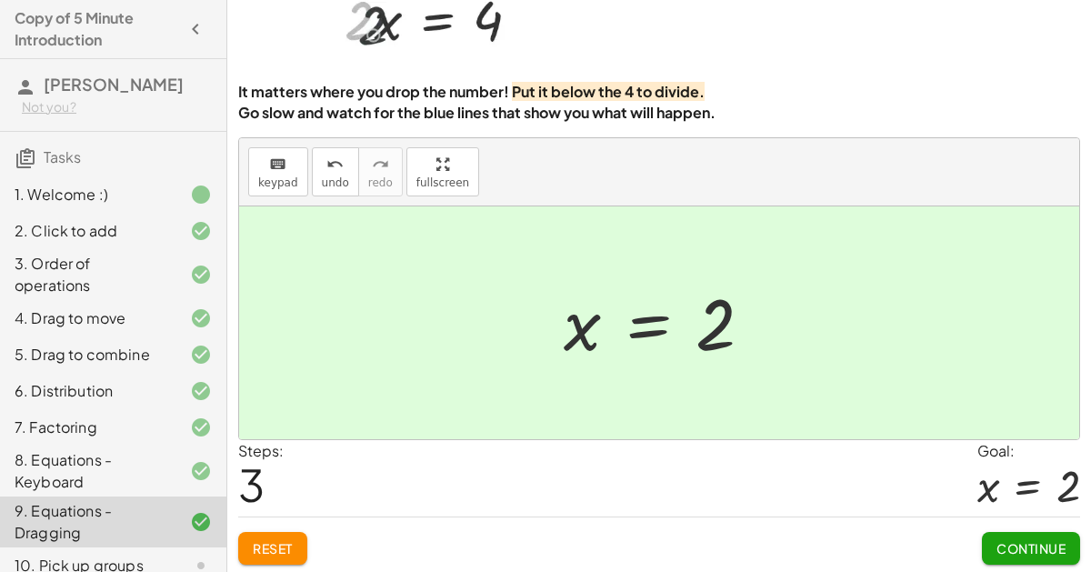
click at [1038, 544] on span "Continue" at bounding box center [1031, 548] width 69 height 16
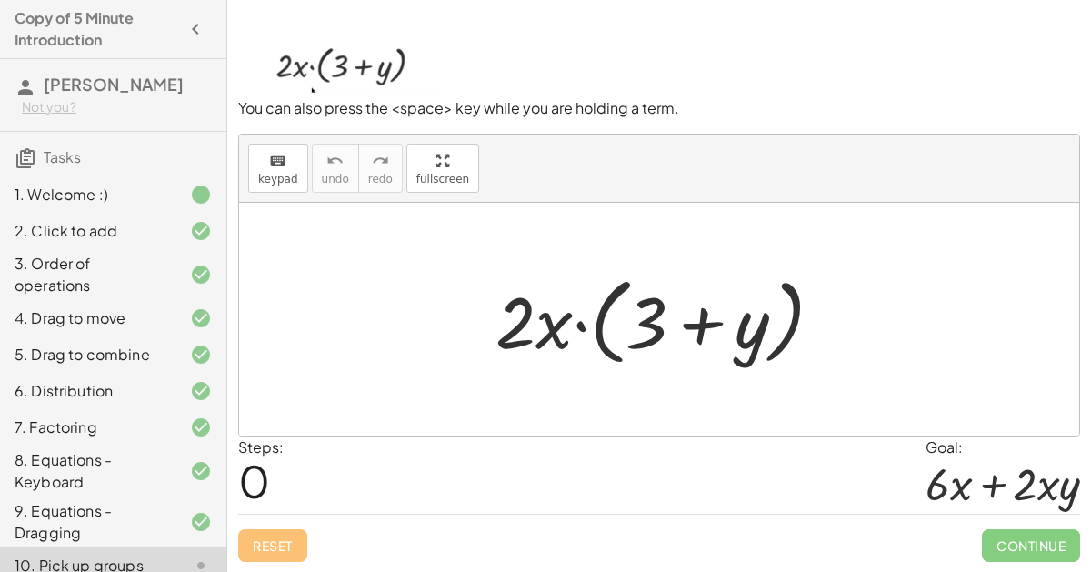
scroll to position [101, 0]
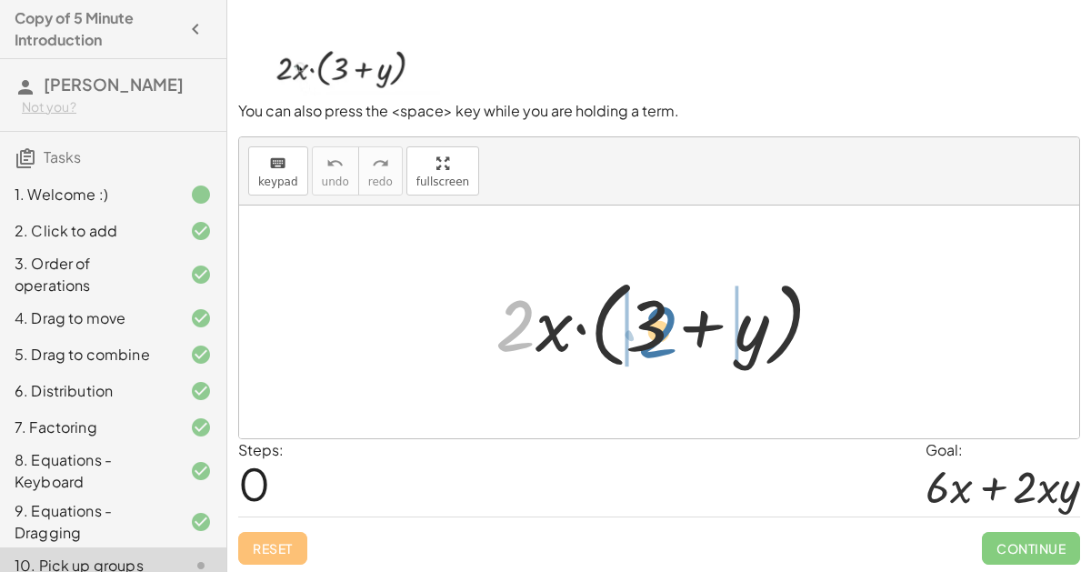
drag, startPoint x: 510, startPoint y: 331, endPoint x: 657, endPoint y: 337, distance: 146.5
click at [657, 337] on div at bounding box center [666, 322] width 360 height 105
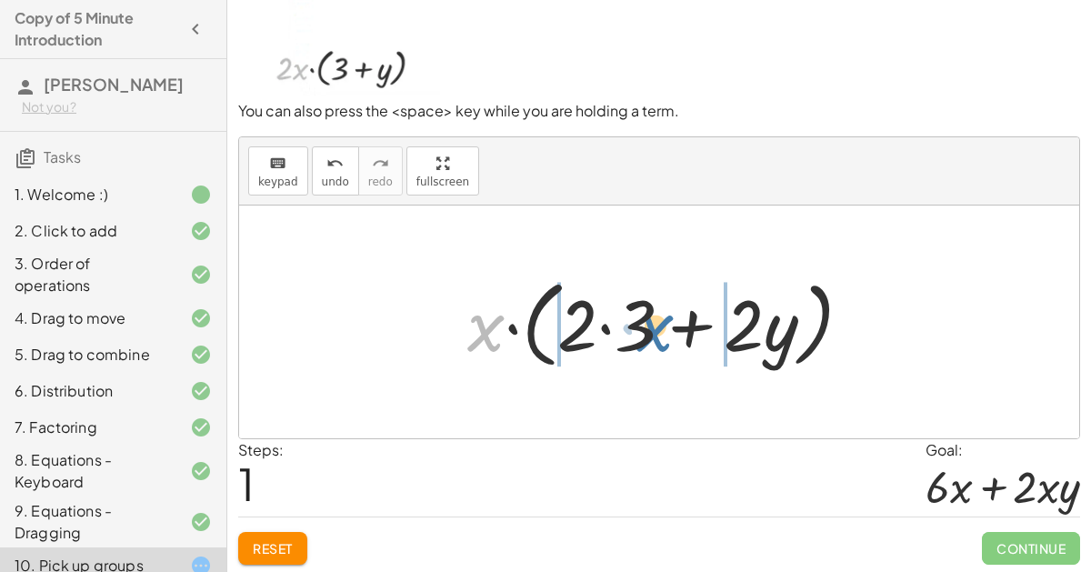
drag, startPoint x: 474, startPoint y: 328, endPoint x: 642, endPoint y: 326, distance: 168.2
click at [642, 326] on div at bounding box center [666, 322] width 417 height 105
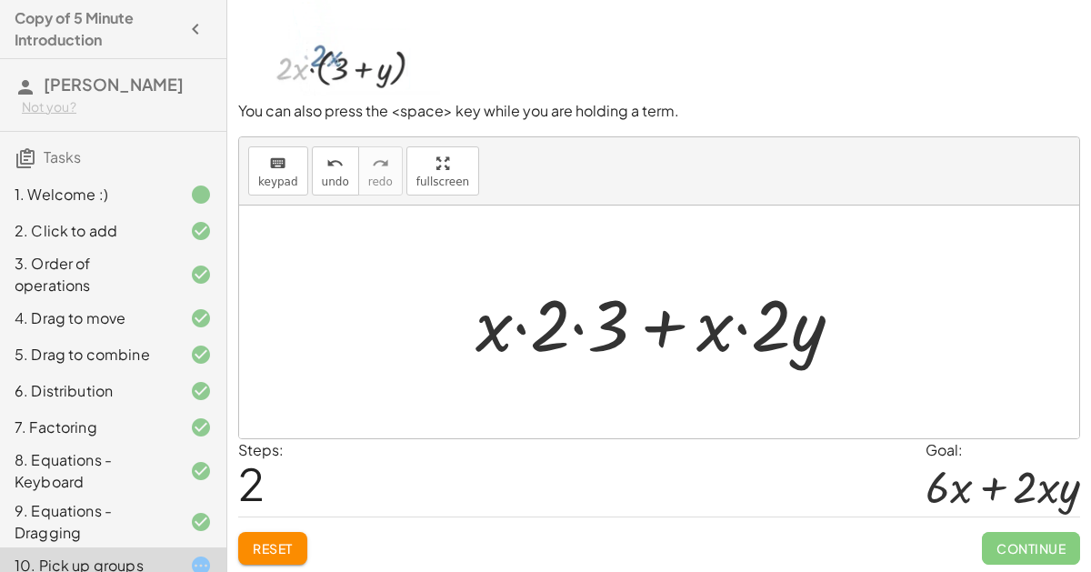
click at [576, 320] on div at bounding box center [666, 323] width 400 height 94
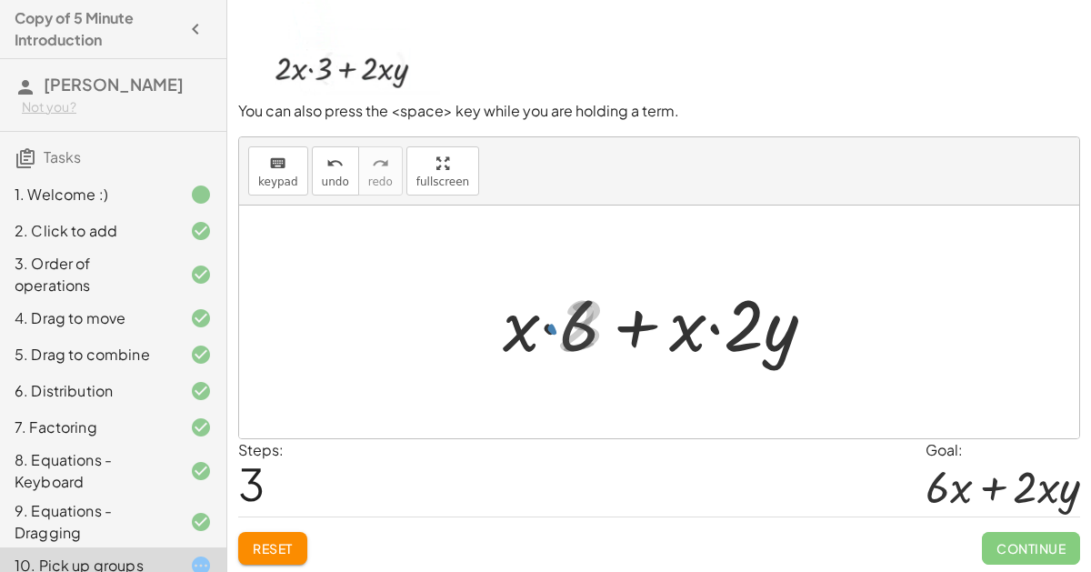
click at [551, 323] on div at bounding box center [667, 323] width 342 height 94
click at [569, 323] on div at bounding box center [667, 323] width 342 height 94
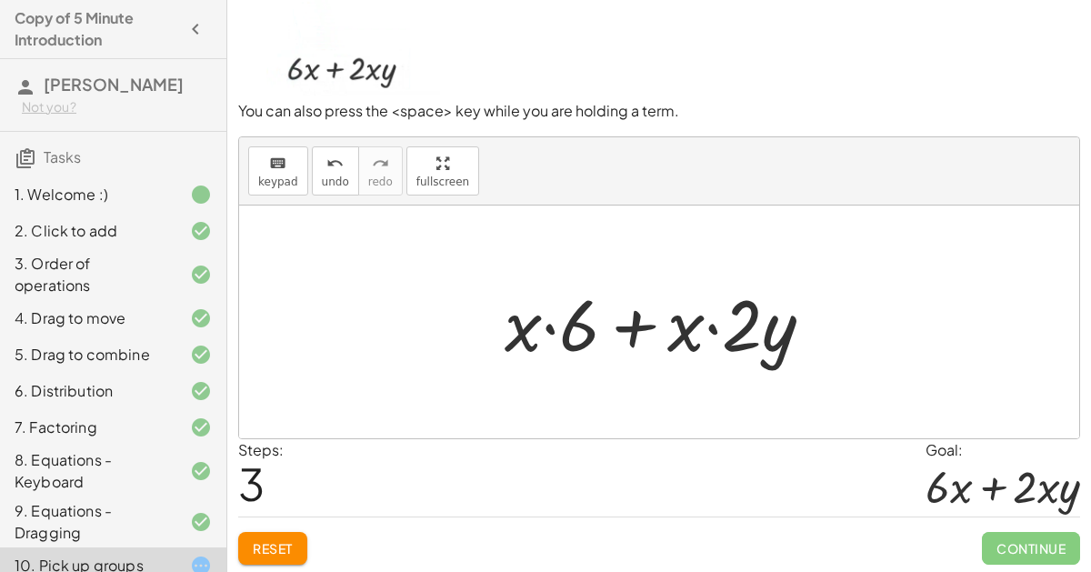
click at [272, 546] on span "Reset" at bounding box center [273, 548] width 40 height 16
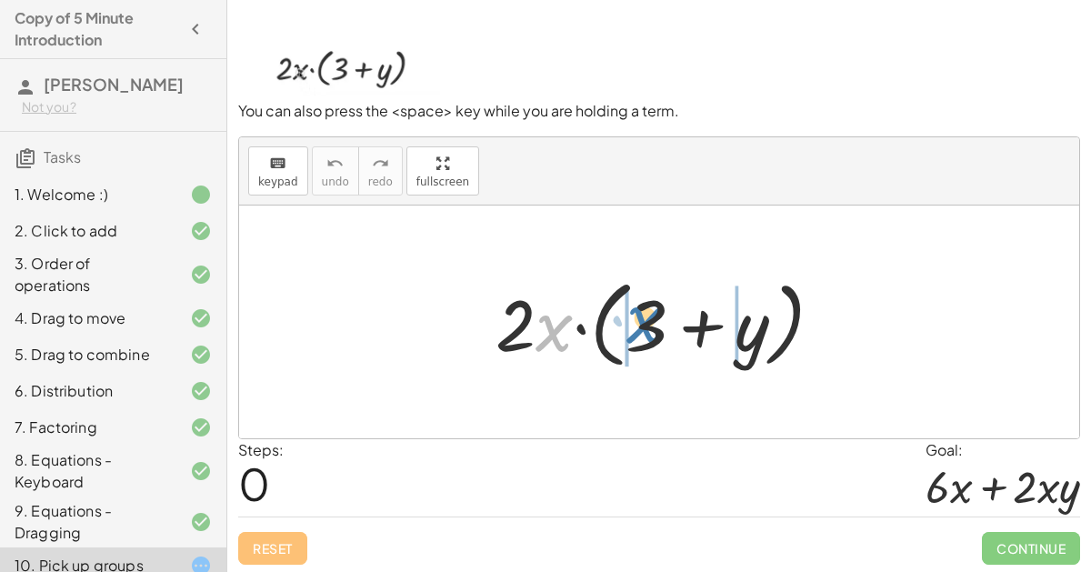
drag, startPoint x: 553, startPoint y: 327, endPoint x: 650, endPoint y: 320, distance: 97.6
click at [650, 320] on div at bounding box center [666, 322] width 360 height 105
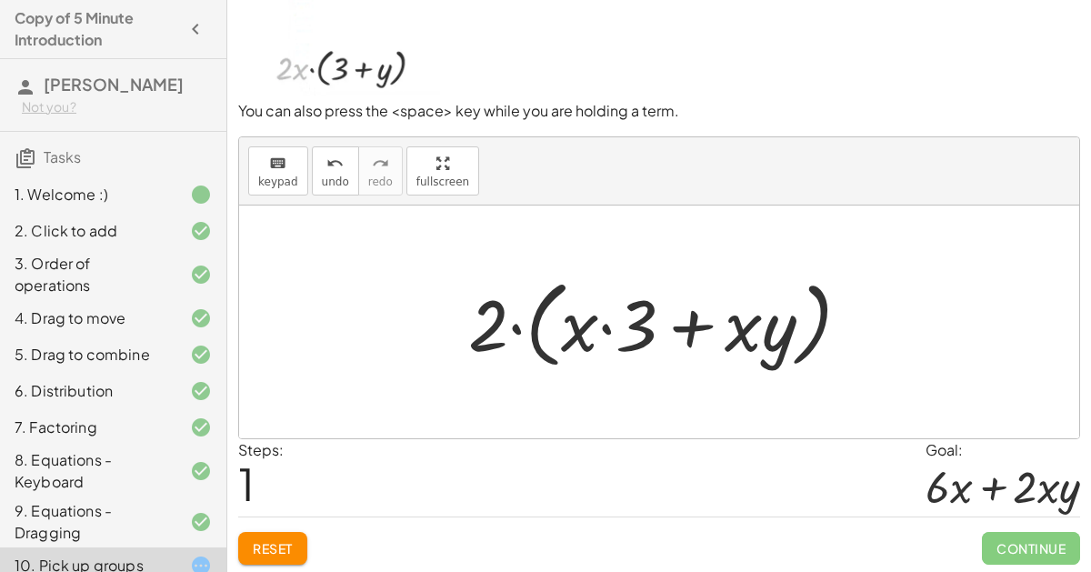
click at [610, 326] on div at bounding box center [666, 322] width 415 height 105
click at [731, 326] on div at bounding box center [666, 322] width 415 height 105
drag, startPoint x: 639, startPoint y: 329, endPoint x: 599, endPoint y: 330, distance: 40.0
click at [599, 330] on div at bounding box center [666, 322] width 415 height 105
drag, startPoint x: 582, startPoint y: 326, endPoint x: 491, endPoint y: 320, distance: 91.2
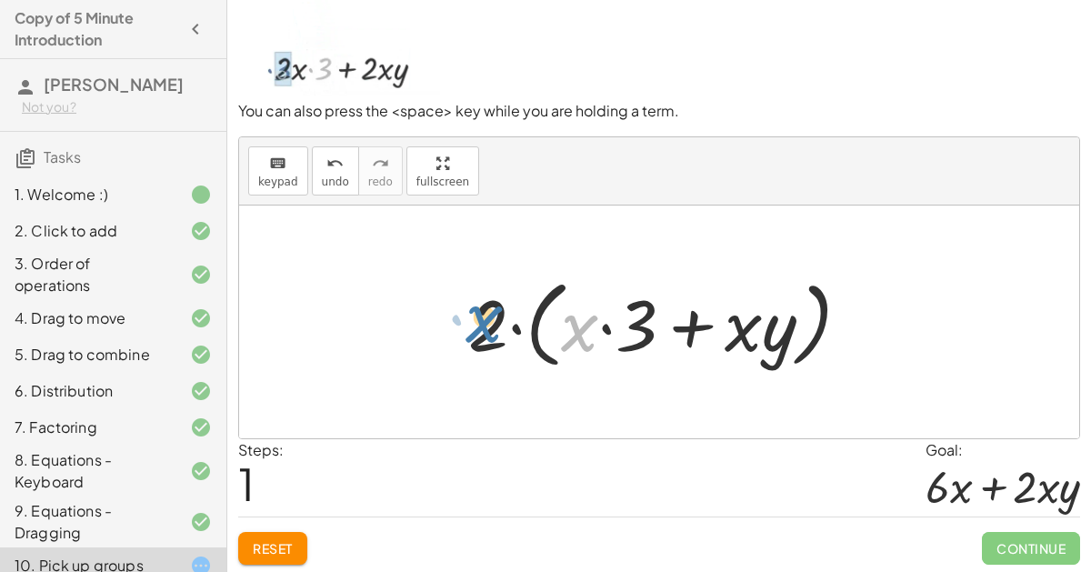
click at [491, 320] on div at bounding box center [666, 322] width 415 height 105
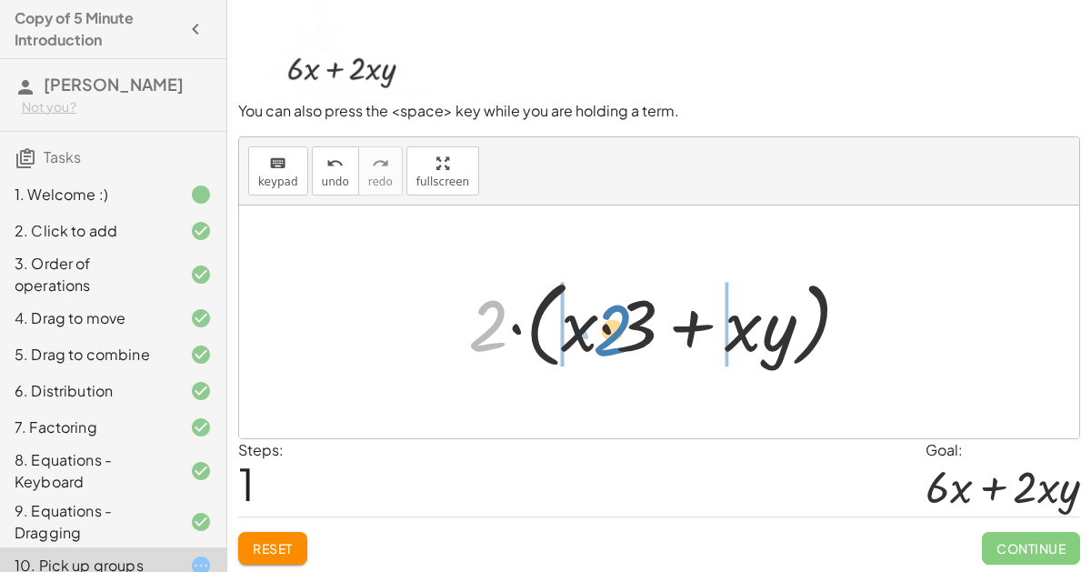
drag, startPoint x: 486, startPoint y: 319, endPoint x: 613, endPoint y: 323, distance: 127.4
click at [613, 323] on div at bounding box center [666, 322] width 415 height 105
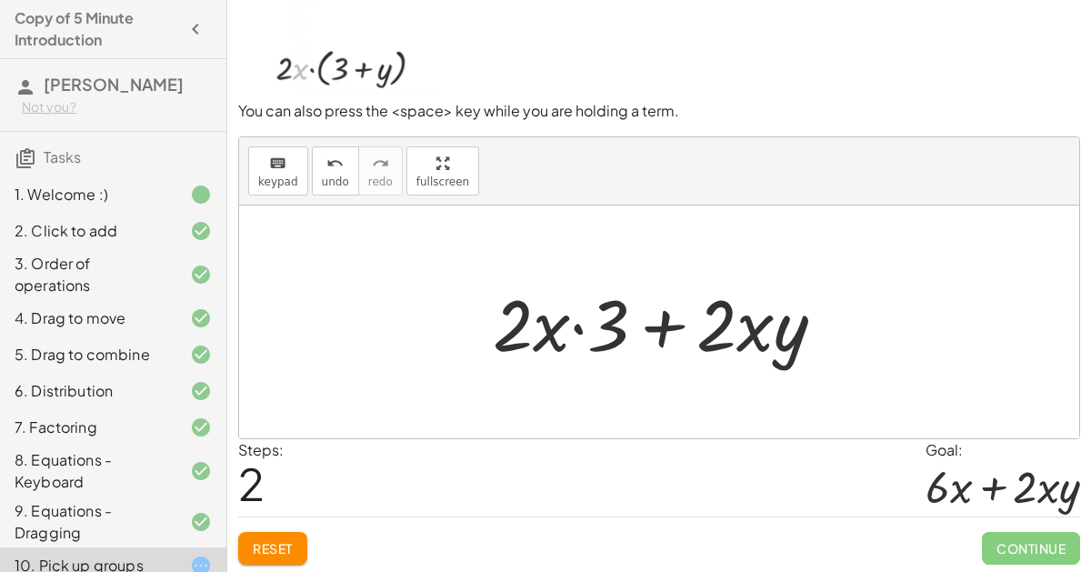
click at [510, 324] on div at bounding box center [667, 323] width 366 height 94
click at [592, 334] on div at bounding box center [667, 323] width 366 height 94
click at [591, 334] on div at bounding box center [667, 323] width 366 height 94
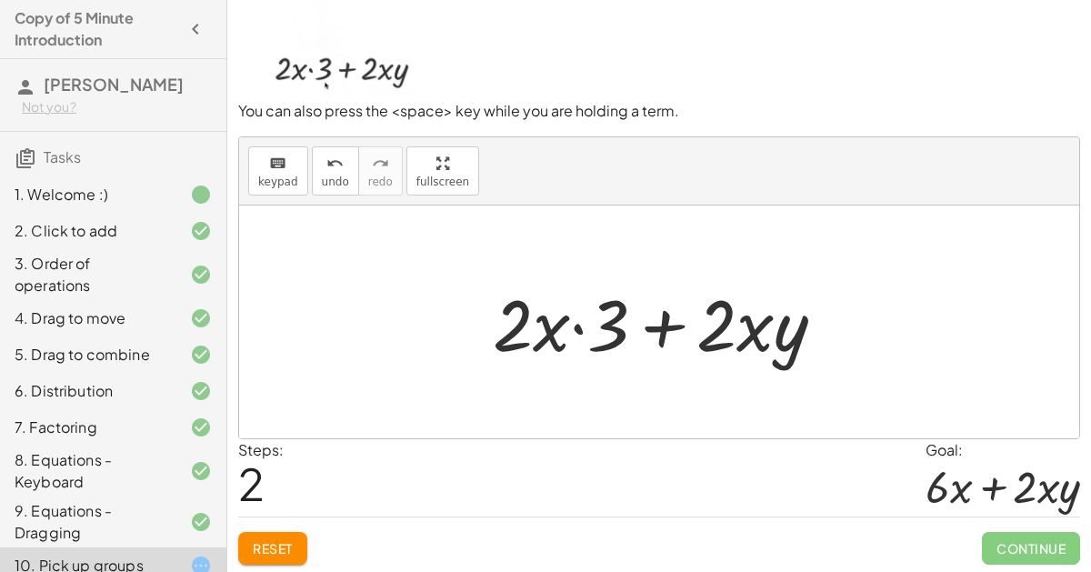
click at [591, 334] on div at bounding box center [667, 323] width 366 height 94
click at [563, 327] on div at bounding box center [667, 323] width 366 height 94
click at [572, 326] on div at bounding box center [667, 323] width 366 height 94
click at [573, 325] on div at bounding box center [667, 323] width 366 height 94
click at [281, 540] on span "Reset" at bounding box center [273, 548] width 40 height 16
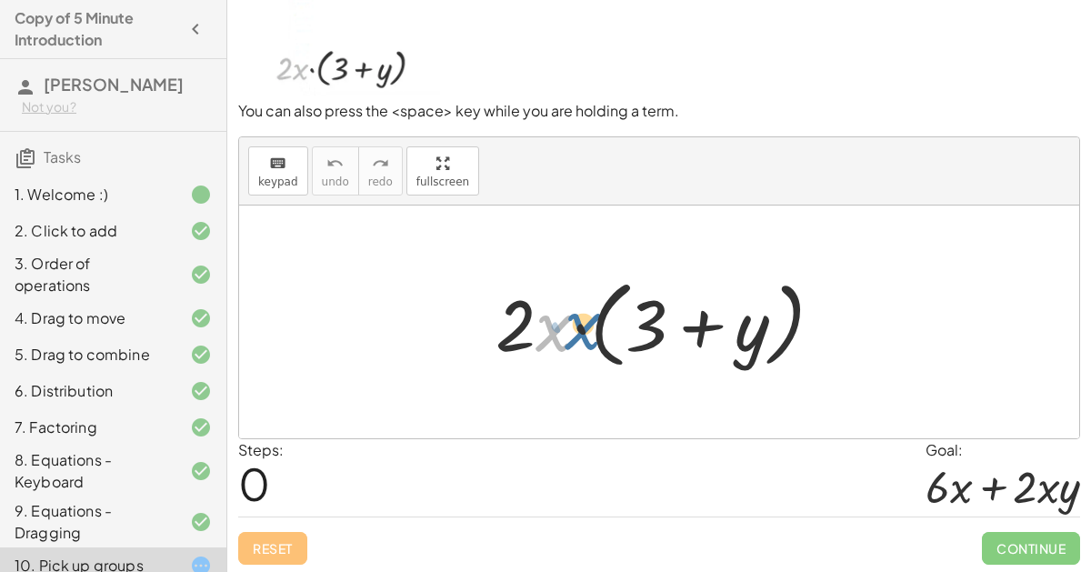
drag, startPoint x: 545, startPoint y: 332, endPoint x: 566, endPoint y: 328, distance: 21.2
click at [566, 328] on div at bounding box center [666, 322] width 360 height 105
click at [533, 322] on div at bounding box center [666, 322] width 360 height 105
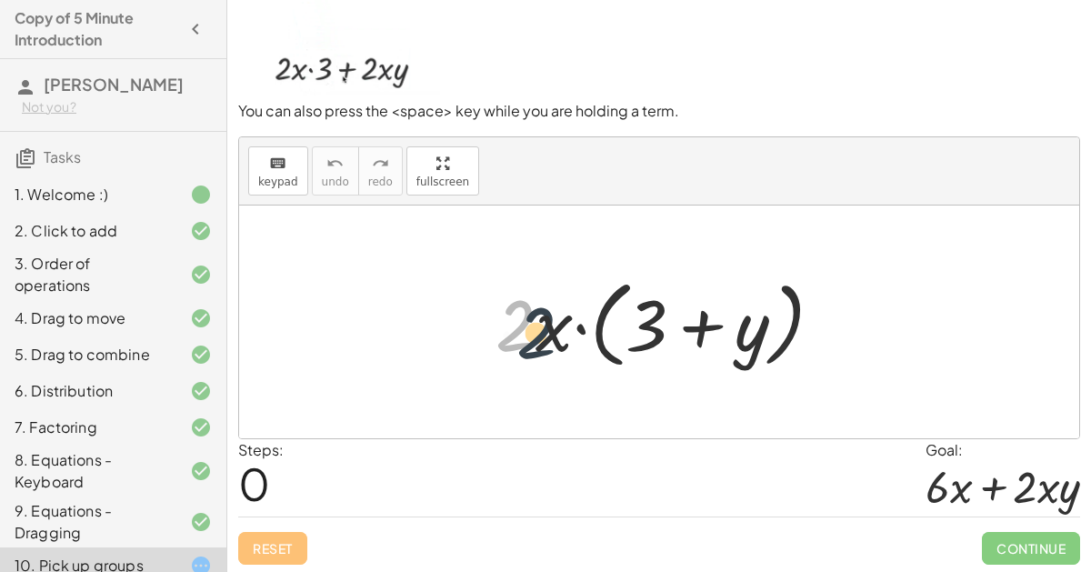
drag, startPoint x: 532, startPoint y: 328, endPoint x: 556, endPoint y: 334, distance: 24.3
click at [556, 334] on div at bounding box center [666, 322] width 360 height 105
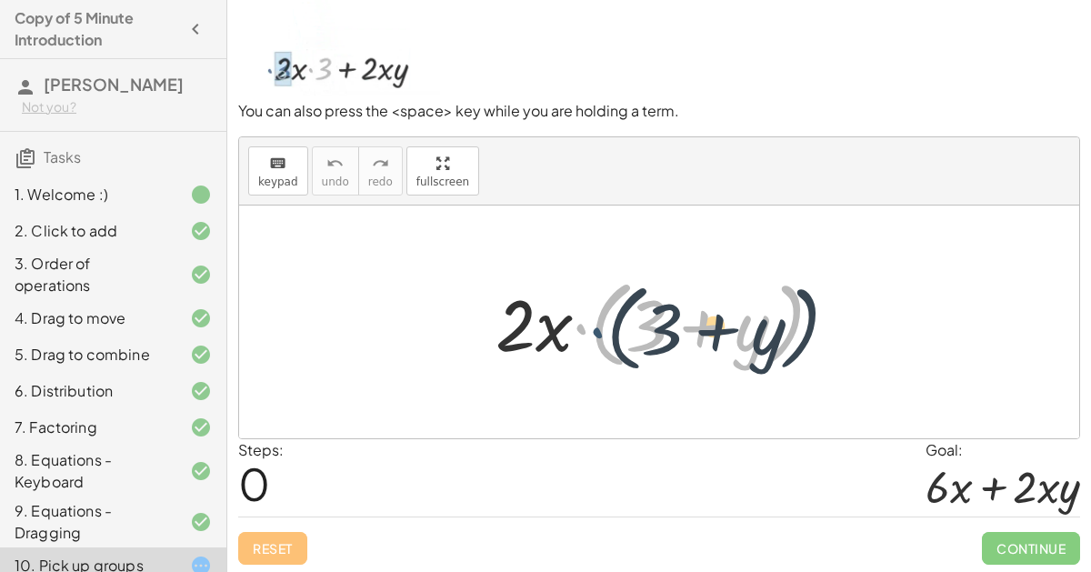
drag, startPoint x: 578, startPoint y: 325, endPoint x: 593, endPoint y: 326, distance: 14.7
click at [593, 326] on div at bounding box center [666, 322] width 360 height 105
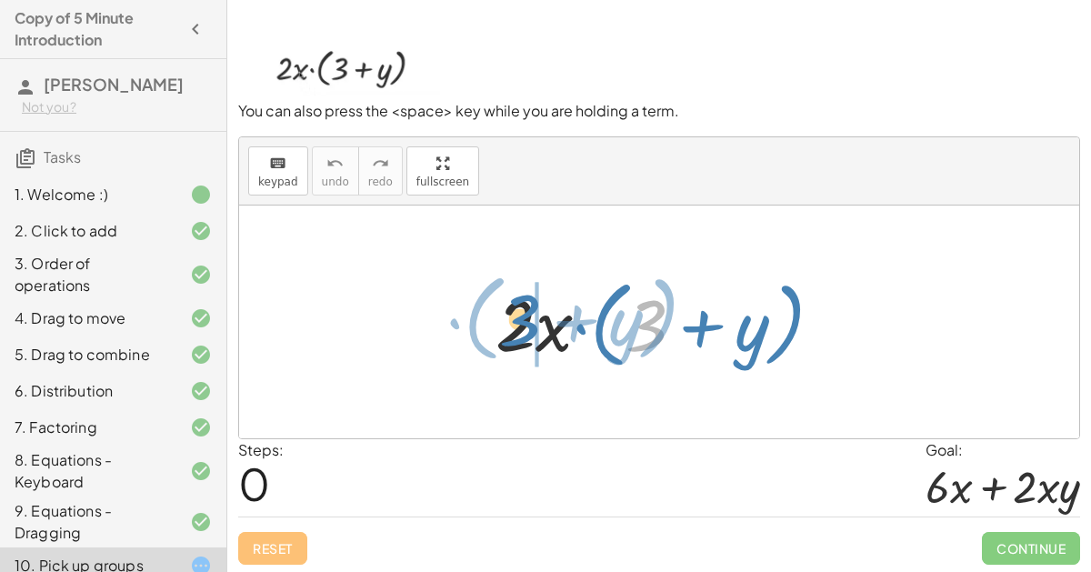
drag, startPoint x: 642, startPoint y: 321, endPoint x: 519, endPoint y: 318, distance: 122.8
click at [519, 318] on div at bounding box center [666, 322] width 360 height 105
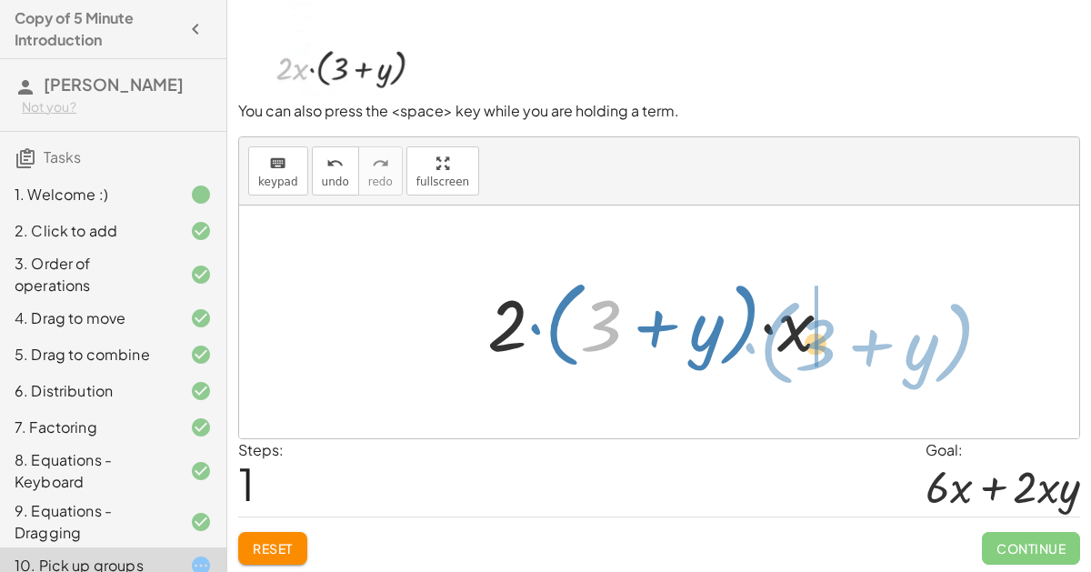
drag, startPoint x: 604, startPoint y: 337, endPoint x: 820, endPoint y: 356, distance: 217.2
click at [820, 356] on div at bounding box center [666, 322] width 377 height 105
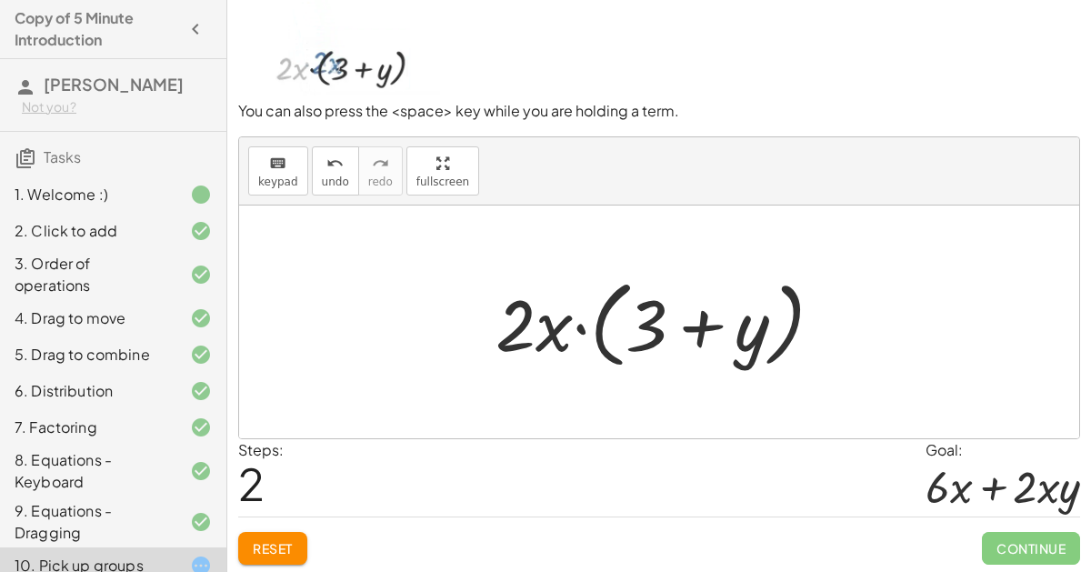
drag, startPoint x: 649, startPoint y: 141, endPoint x: 650, endPoint y: 150, distance: 9.1
click at [650, 150] on div "keyboard keypad undo undo redo redo fullscreen" at bounding box center [659, 171] width 840 height 68
click at [511, 314] on div at bounding box center [666, 322] width 360 height 105
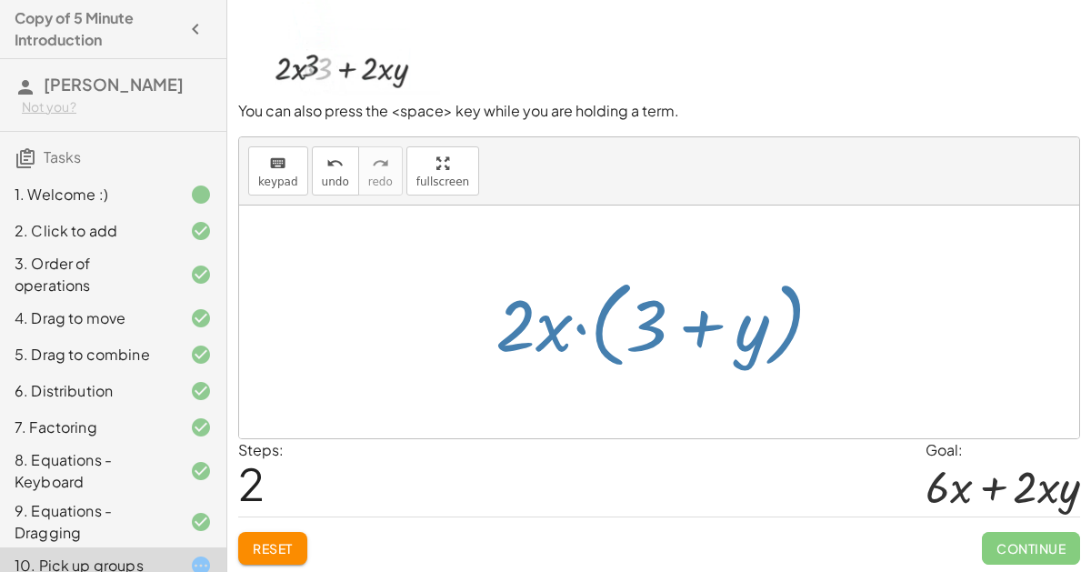
click at [527, 303] on div at bounding box center [666, 322] width 360 height 105
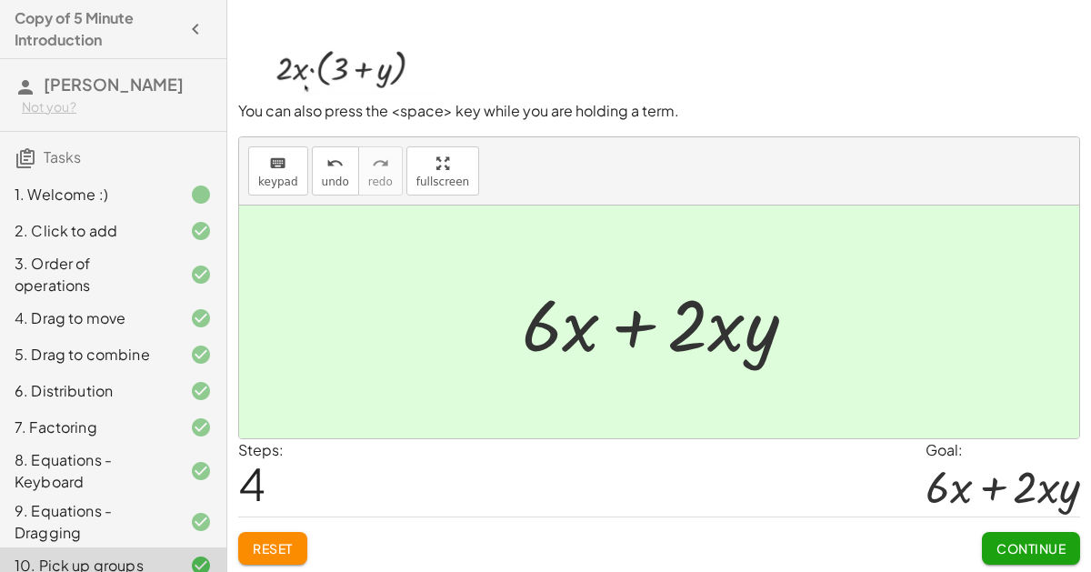
click at [977, 540] on div "Reset Continue" at bounding box center [659, 540] width 842 height 48
click at [987, 545] on button "Continue" at bounding box center [1031, 548] width 98 height 33
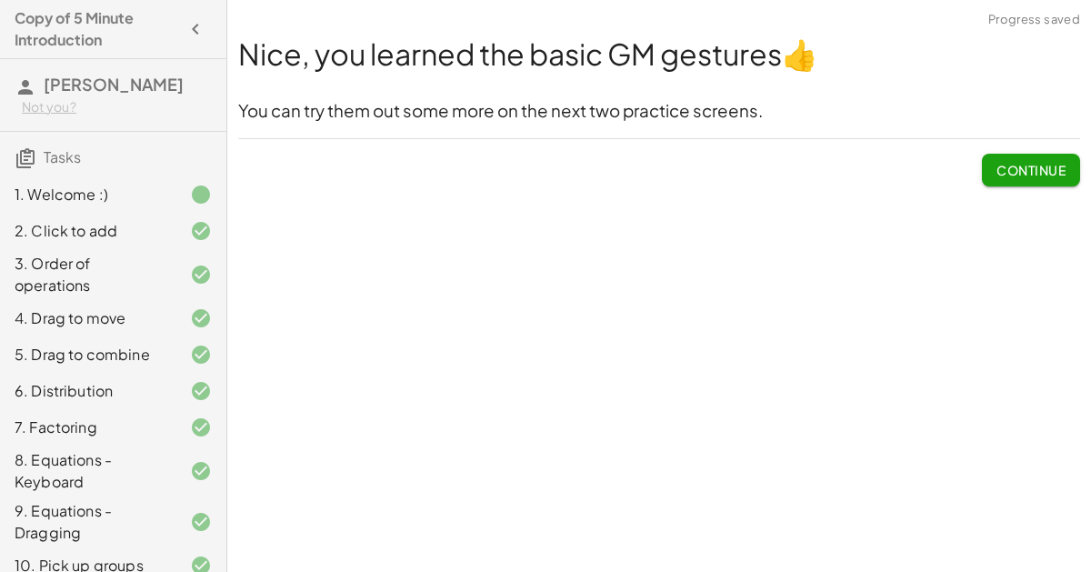
click at [1009, 171] on span "Continue" at bounding box center [1031, 170] width 69 height 16
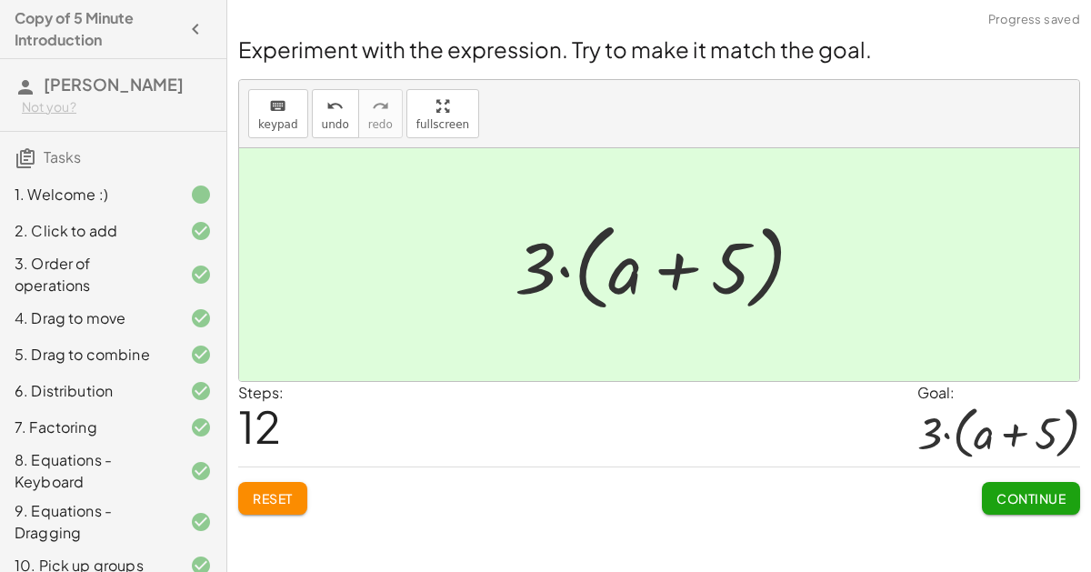
click at [1048, 494] on span "Continue" at bounding box center [1031, 498] width 69 height 16
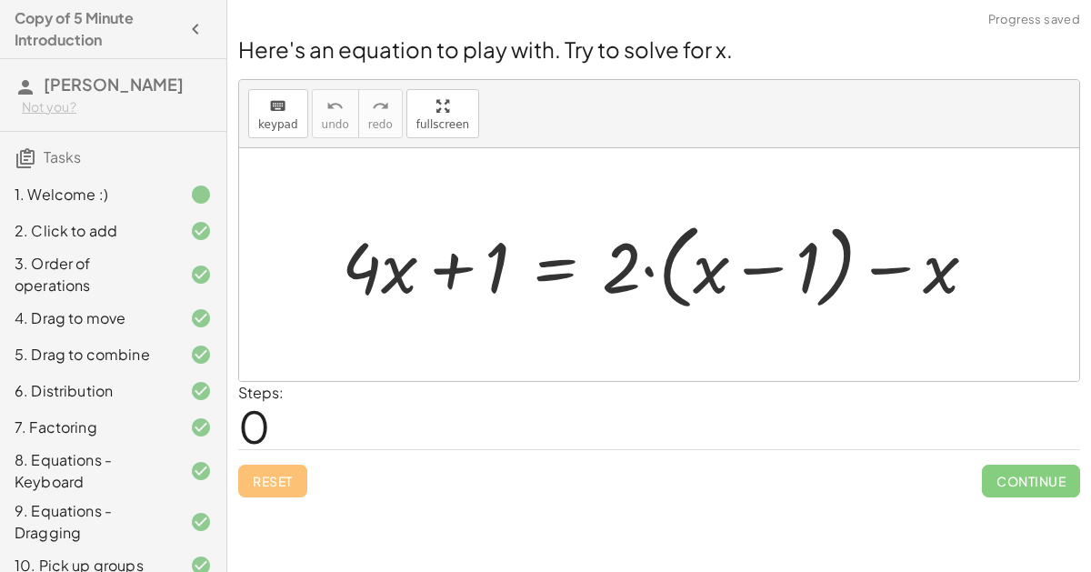
scroll to position [177, 0]
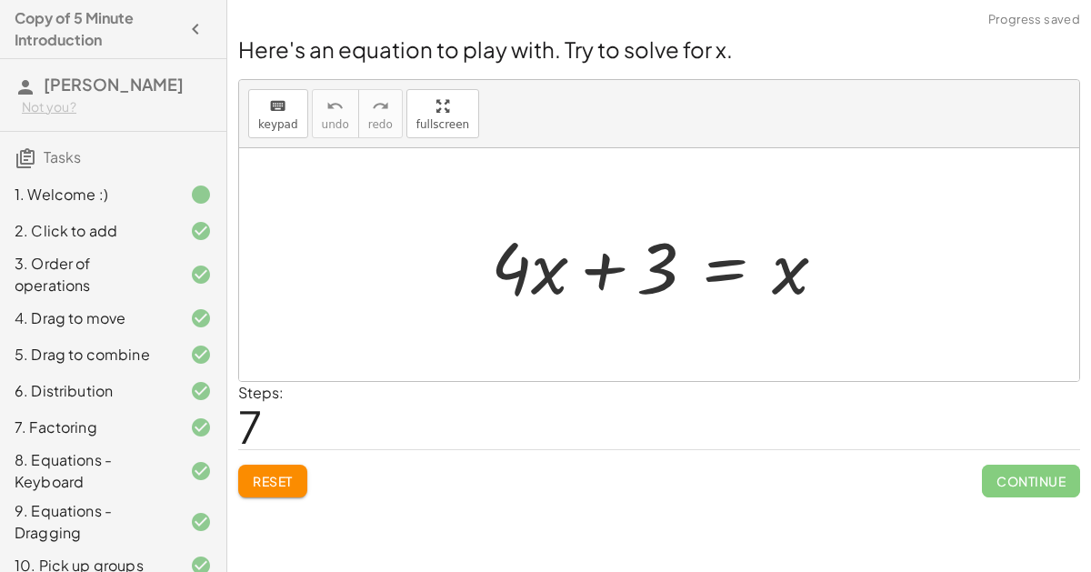
click at [291, 467] on button "Reset" at bounding box center [272, 481] width 69 height 33
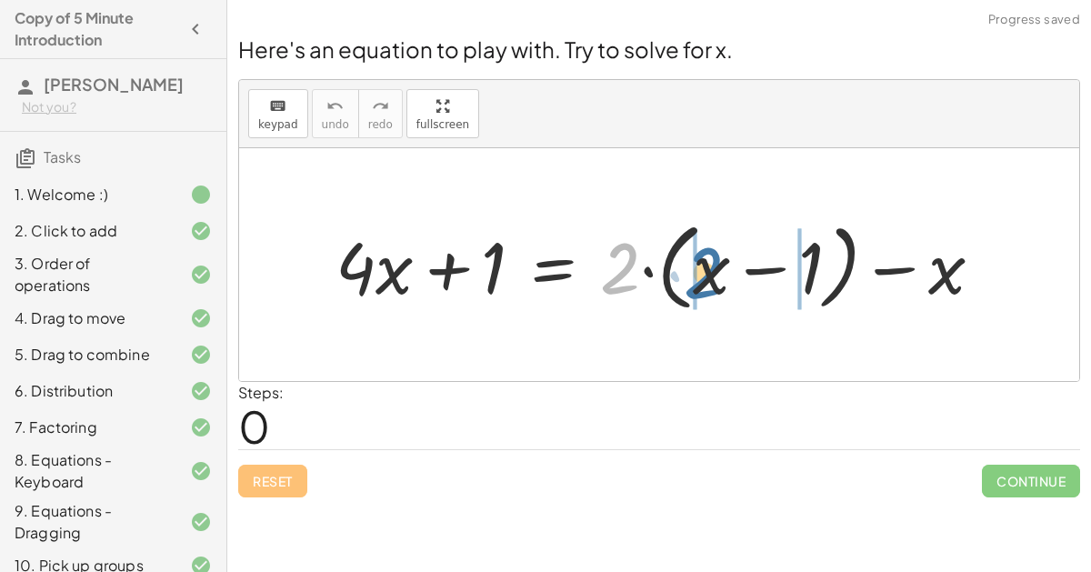
drag, startPoint x: 623, startPoint y: 271, endPoint x: 709, endPoint y: 276, distance: 86.5
click at [709, 276] on div at bounding box center [666, 265] width 680 height 105
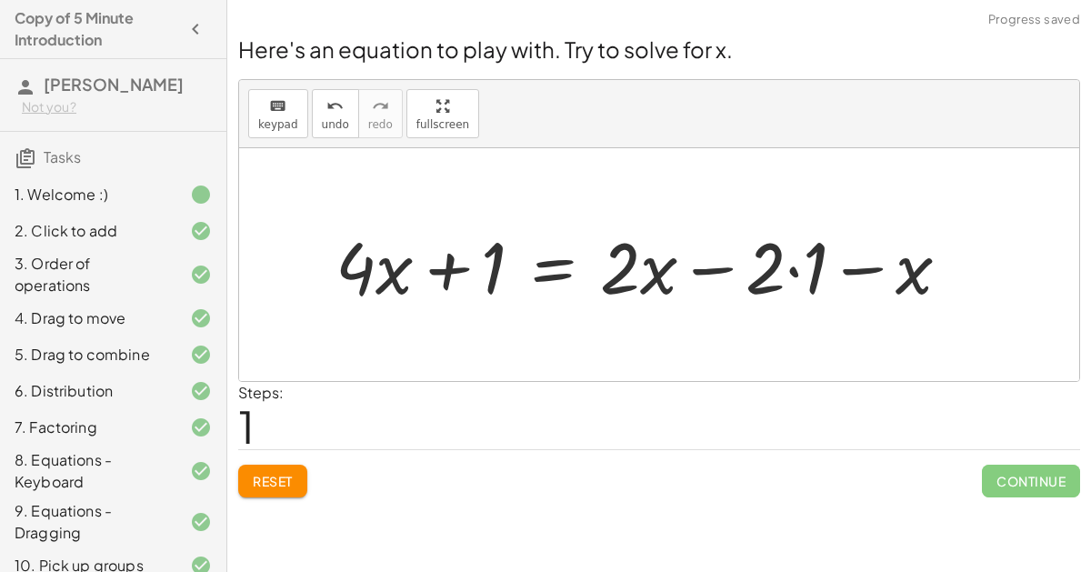
click at [772, 264] on div at bounding box center [649, 265] width 647 height 94
click at [778, 264] on div at bounding box center [649, 265] width 647 height 94
click at [790, 272] on div at bounding box center [649, 265] width 647 height 94
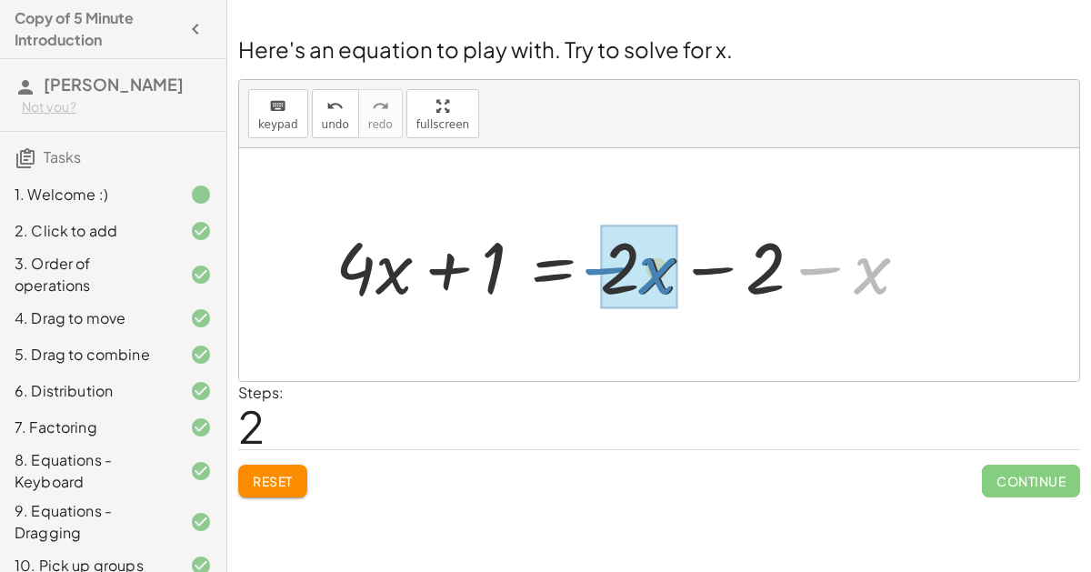
drag, startPoint x: 875, startPoint y: 277, endPoint x: 659, endPoint y: 277, distance: 215.5
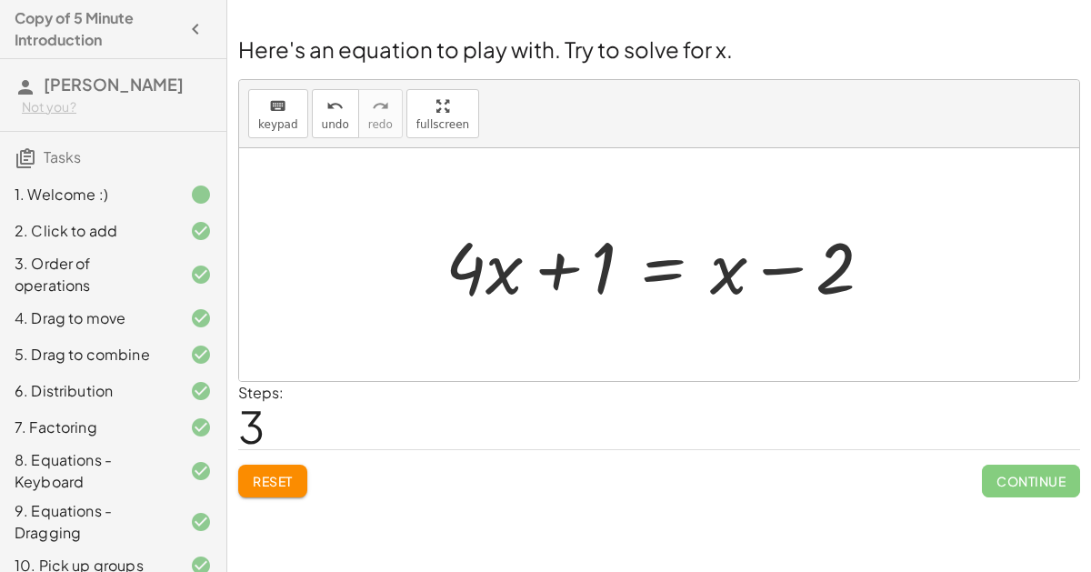
click at [672, 256] on div at bounding box center [666, 265] width 460 height 94
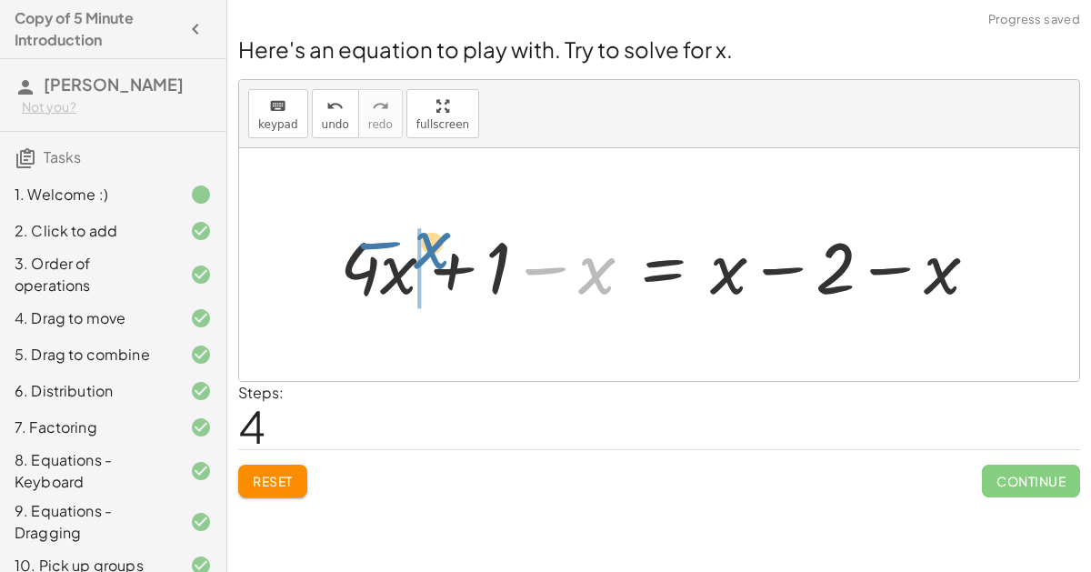
drag, startPoint x: 580, startPoint y: 271, endPoint x: 413, endPoint y: 247, distance: 169.0
click at [413, 247] on div at bounding box center [666, 265] width 671 height 94
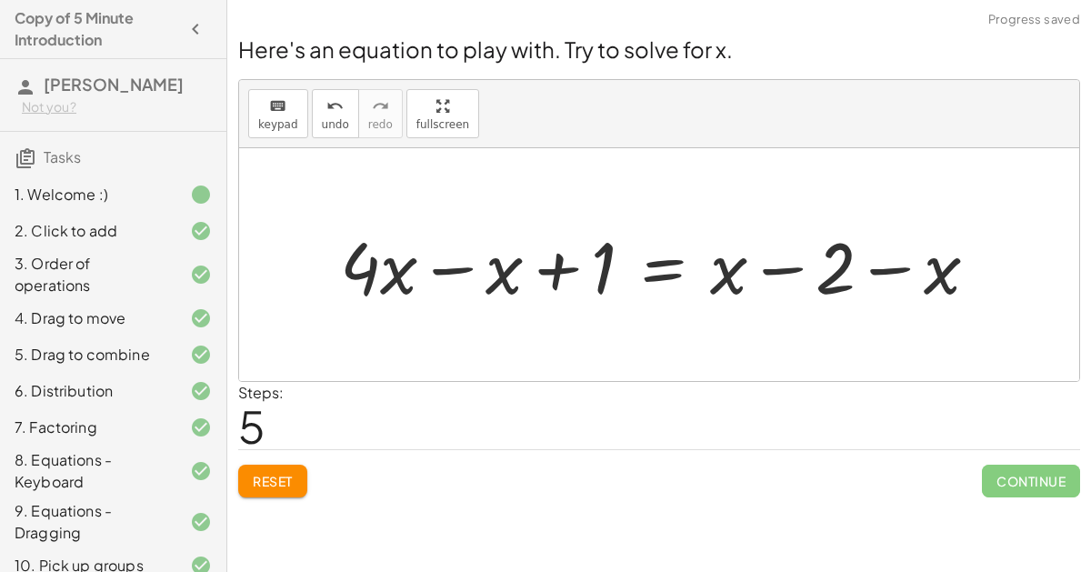
click at [434, 264] on div at bounding box center [666, 265] width 671 height 94
click at [897, 269] on div at bounding box center [718, 265] width 567 height 94
click at [831, 269] on div at bounding box center [718, 265] width 567 height 94
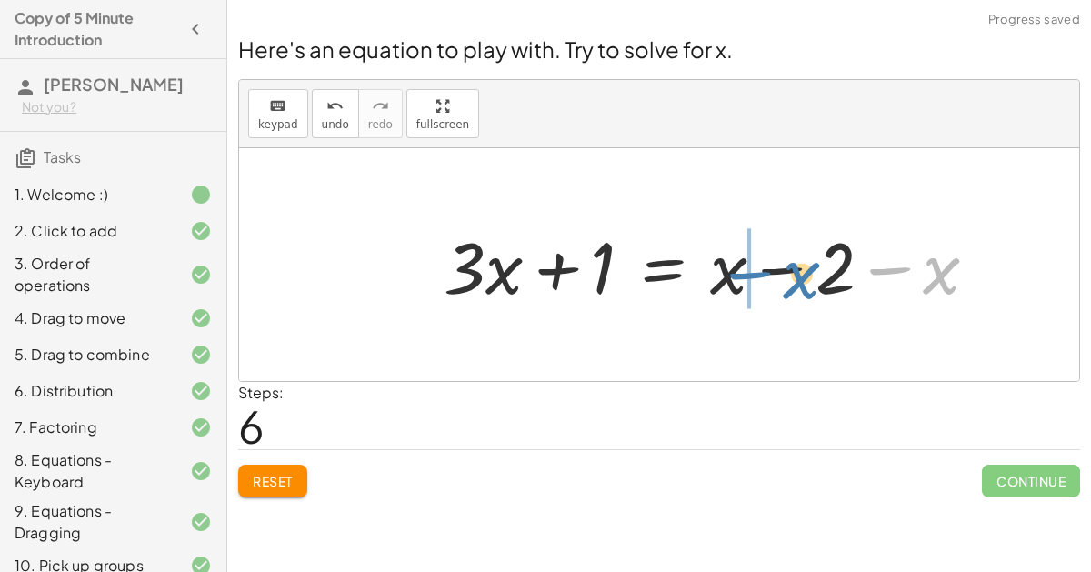
drag, startPoint x: 918, startPoint y: 271, endPoint x: 771, endPoint y: 274, distance: 147.3
click at [771, 274] on div at bounding box center [718, 265] width 567 height 94
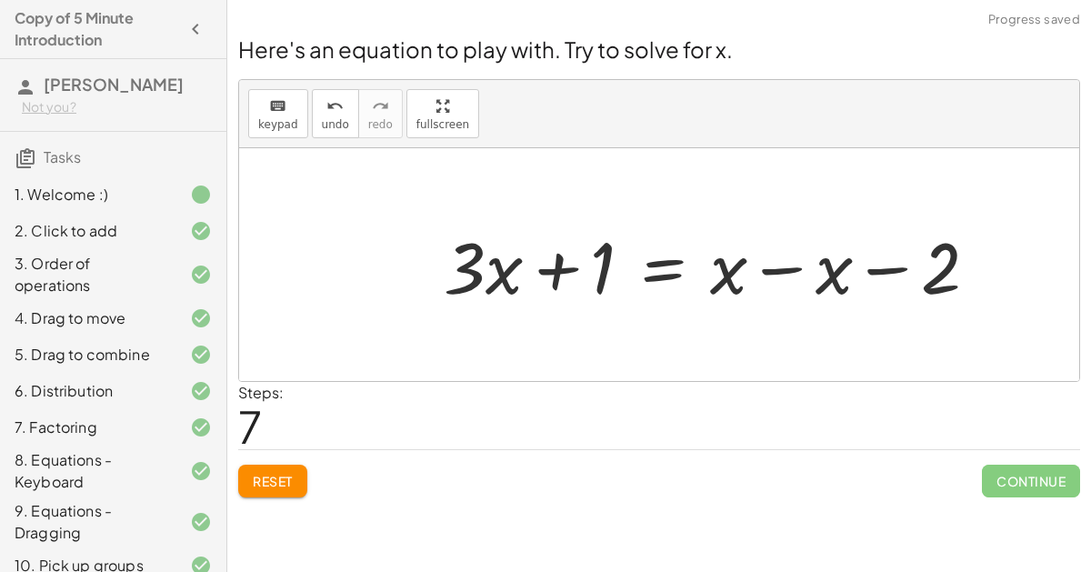
click at [792, 266] on div at bounding box center [718, 265] width 567 height 94
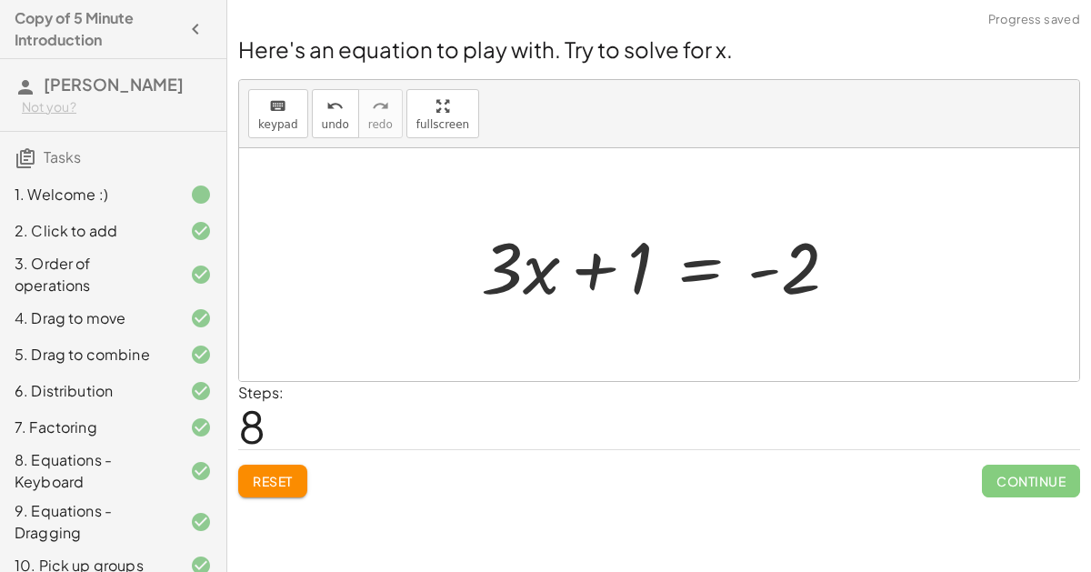
click at [696, 264] on div at bounding box center [667, 265] width 390 height 94
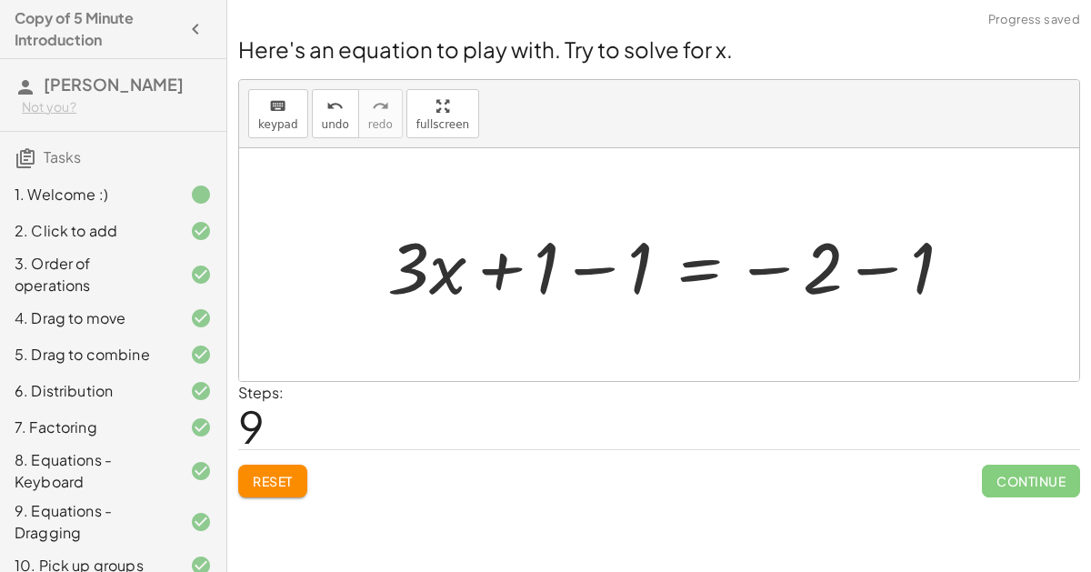
click at [598, 264] on div at bounding box center [677, 265] width 598 height 94
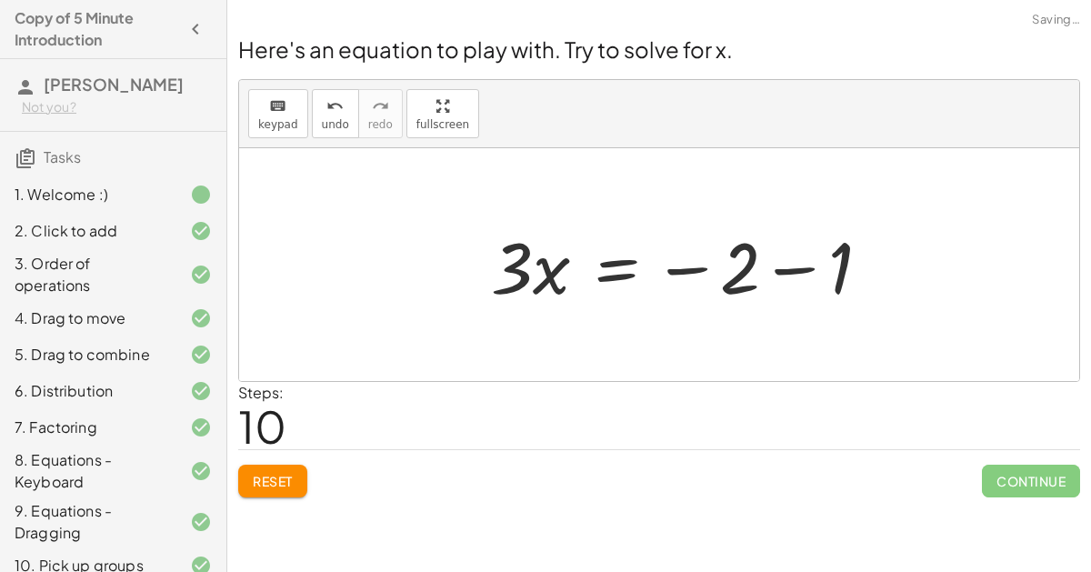
click at [860, 275] on div at bounding box center [688, 265] width 412 height 94
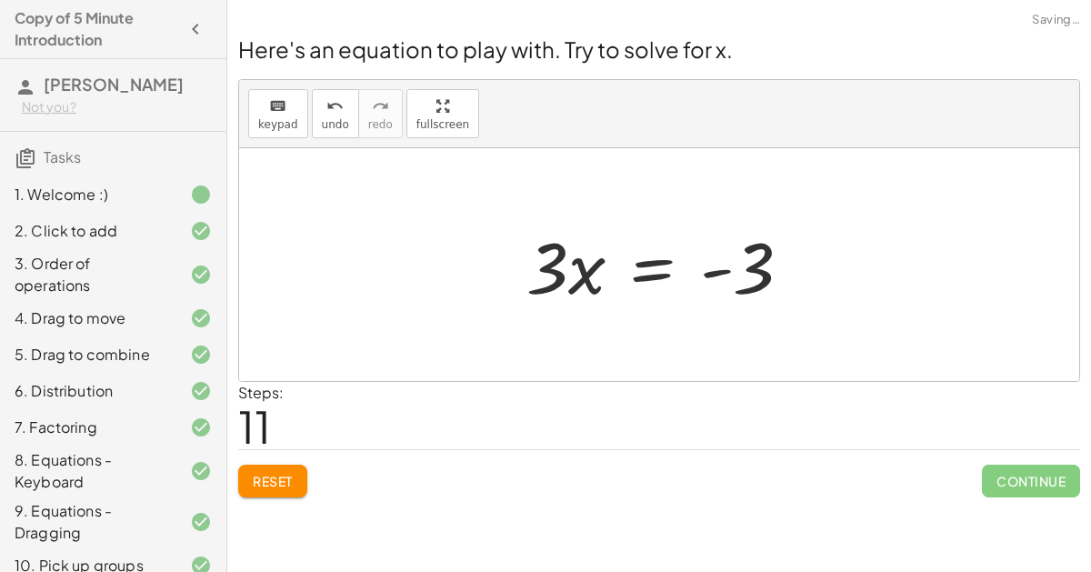
click at [653, 274] on div at bounding box center [666, 265] width 298 height 94
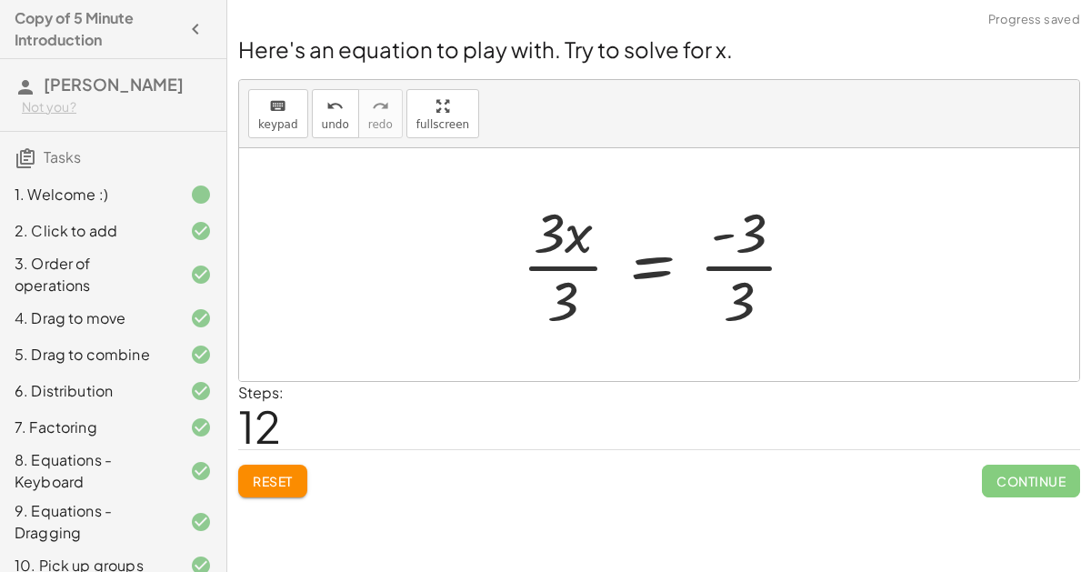
click at [529, 266] on div at bounding box center [666, 265] width 307 height 140
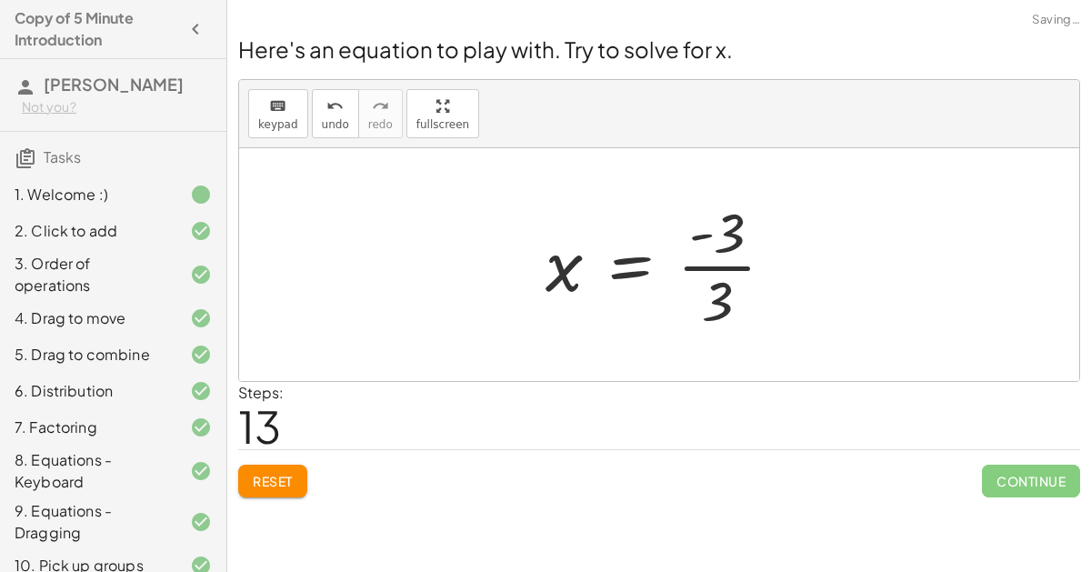
click at [703, 260] on div at bounding box center [667, 265] width 262 height 140
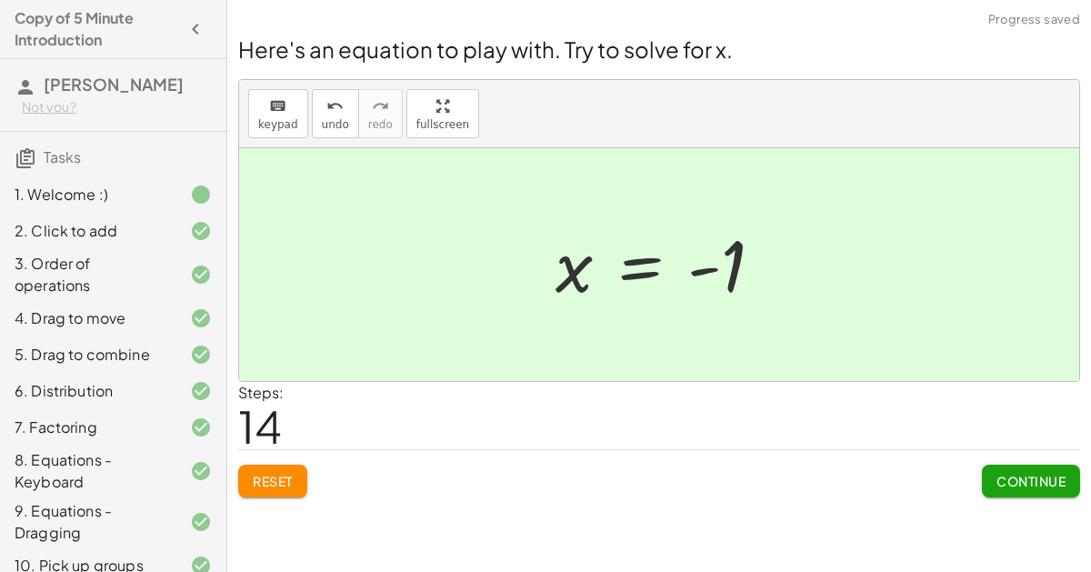
click at [1061, 473] on span "Continue" at bounding box center [1031, 481] width 69 height 16
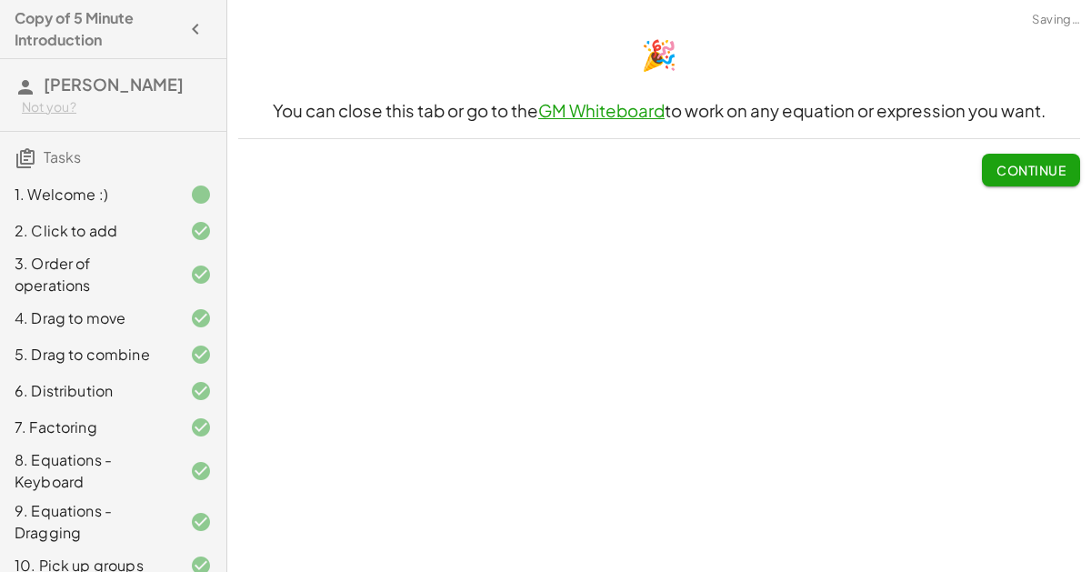
click at [1001, 162] on span "Continue" at bounding box center [1031, 170] width 69 height 16
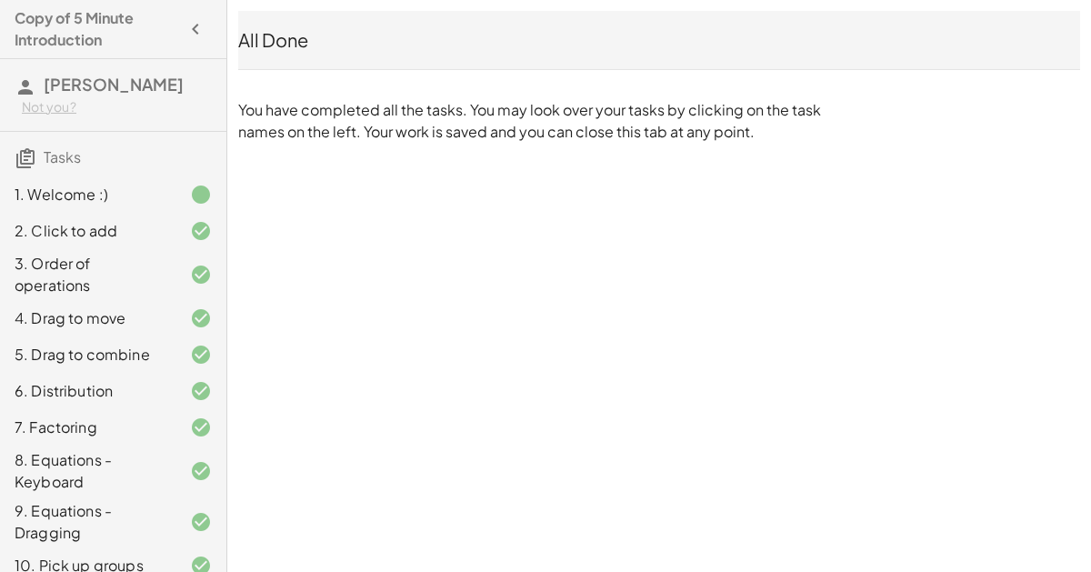
drag, startPoint x: 942, startPoint y: 301, endPoint x: 858, endPoint y: -23, distance: 334.3
click at [858, 0] on html "Copy of 5 Minute Introduction [PERSON_NAME] Not you? Tasks 1. Welcome :) 2. Cli…" at bounding box center [545, 286] width 1091 height 572
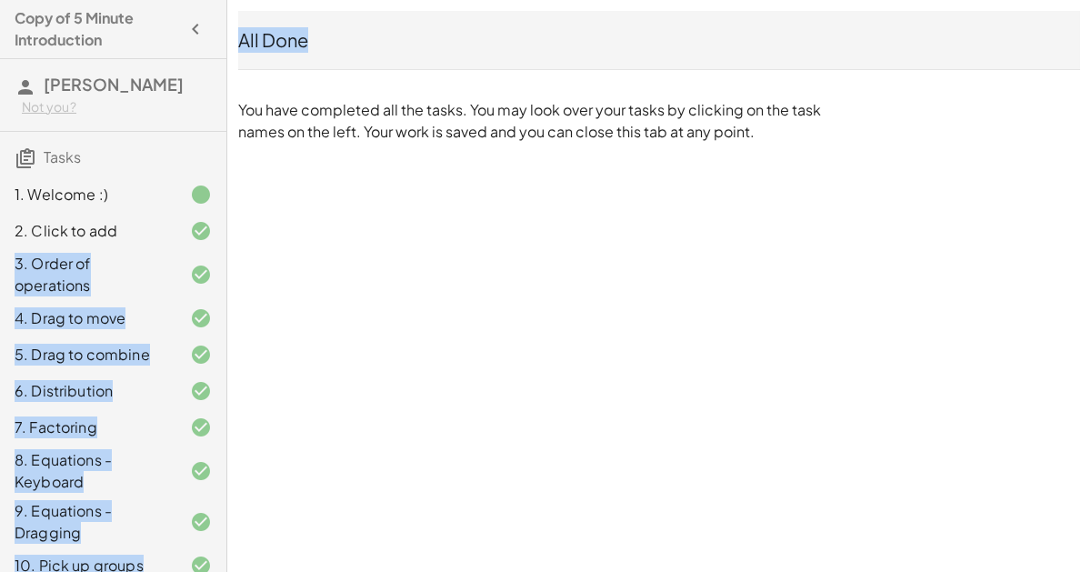
drag, startPoint x: 150, startPoint y: 240, endPoint x: 445, endPoint y: -110, distance: 457.5
click at [445, 0] on html "Copy of 5 Minute Introduction [PERSON_NAME] Not you? Tasks 1. Welcome :) 2. Cli…" at bounding box center [545, 286] width 1091 height 572
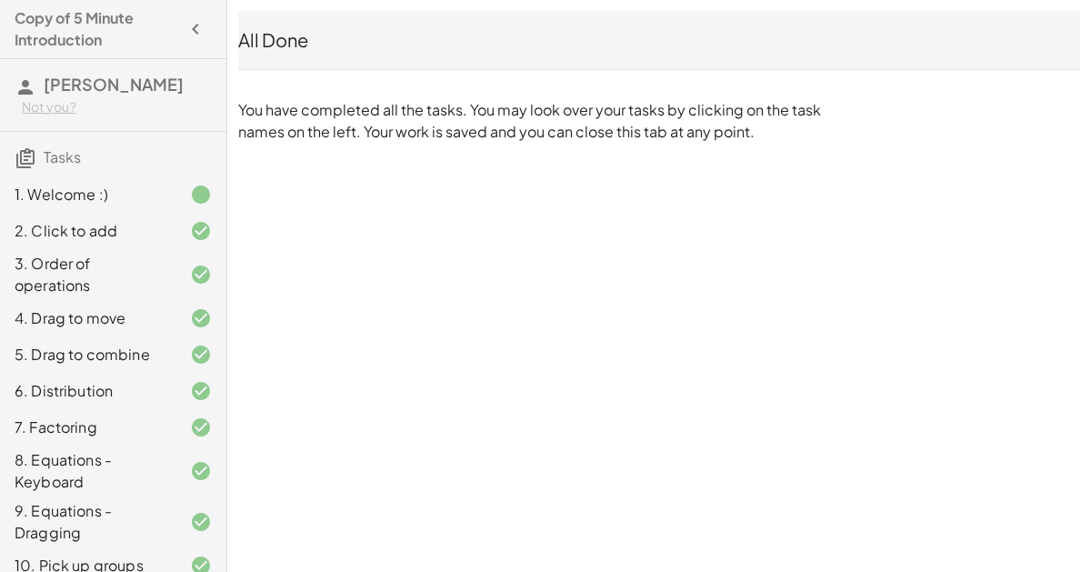
click at [0, 0] on div "Copy of 5 Minute Introduction [PERSON_NAME] Not you? Tasks 1. Welcome :) 2. Cli…" at bounding box center [0, 0] width 0 height 0
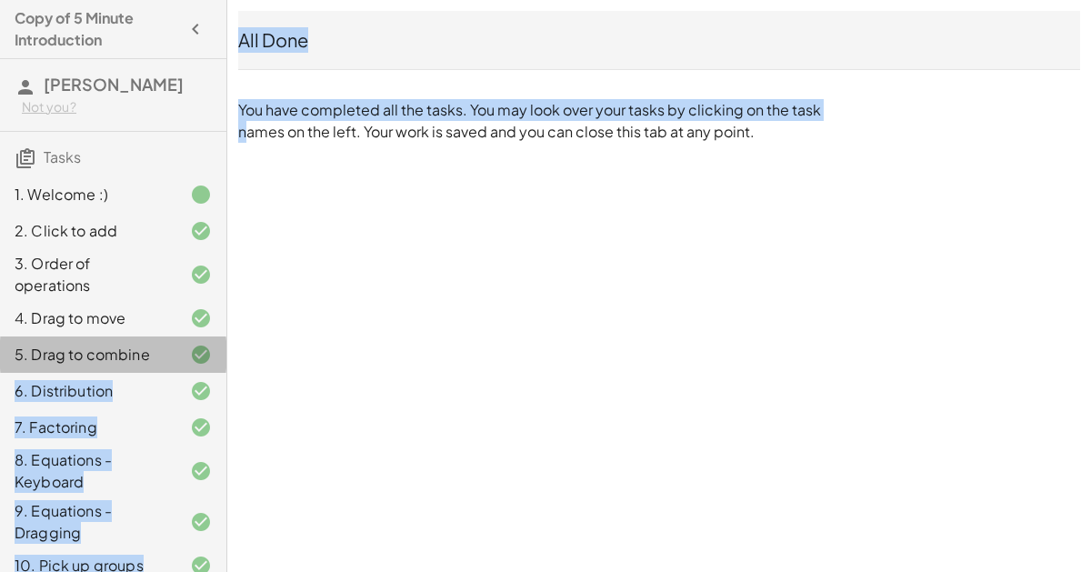
drag, startPoint x: 188, startPoint y: 346, endPoint x: 232, endPoint y: 136, distance: 213.6
click at [232, 136] on main "Copy of 5 Minute Introduction [PERSON_NAME] Not you? Tasks 1. Welcome :) 2. Cli…" at bounding box center [545, 77] width 1091 height 154
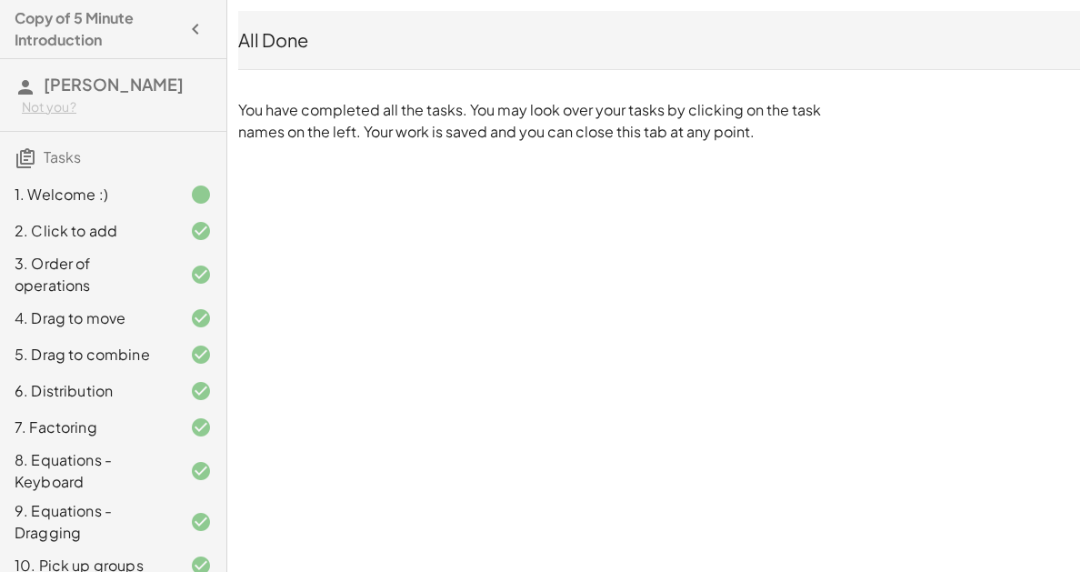
click at [0, 0] on div "Copy of 5 Minute Introduction [PERSON_NAME] Not you? Tasks 1. Welcome :) 2. Cli…" at bounding box center [0, 0] width 0 height 0
click at [1090, 17] on div "All Done You have completed all the tasks. You may look over your tasks by clic…" at bounding box center [659, 77] width 864 height 154
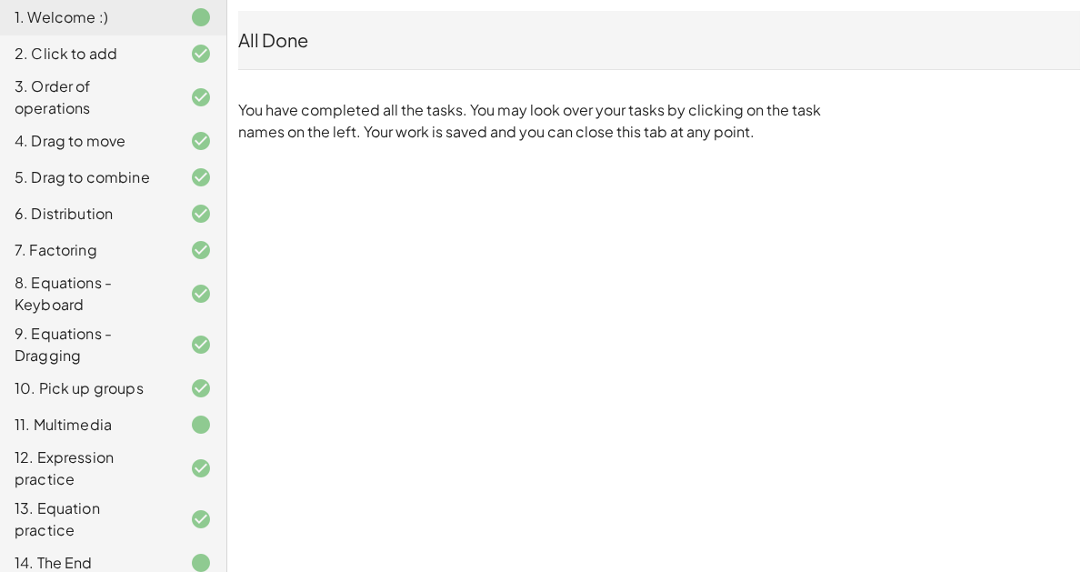
click at [857, 24] on div "All Done" at bounding box center [659, 40] width 842 height 58
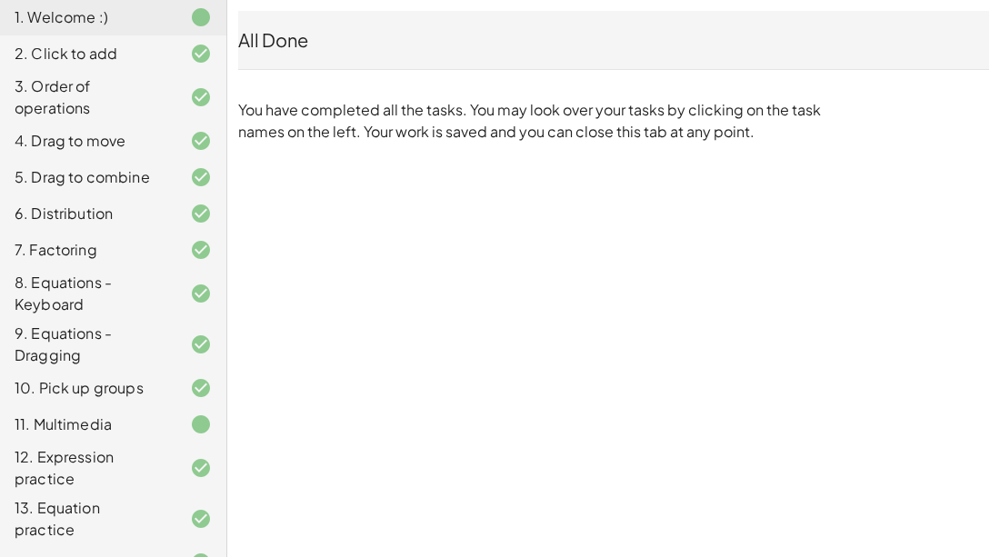
click at [923, 150] on div "All Done You have completed all the tasks. You may look over your tasks by clic…" at bounding box center [613, 77] width 773 height 154
